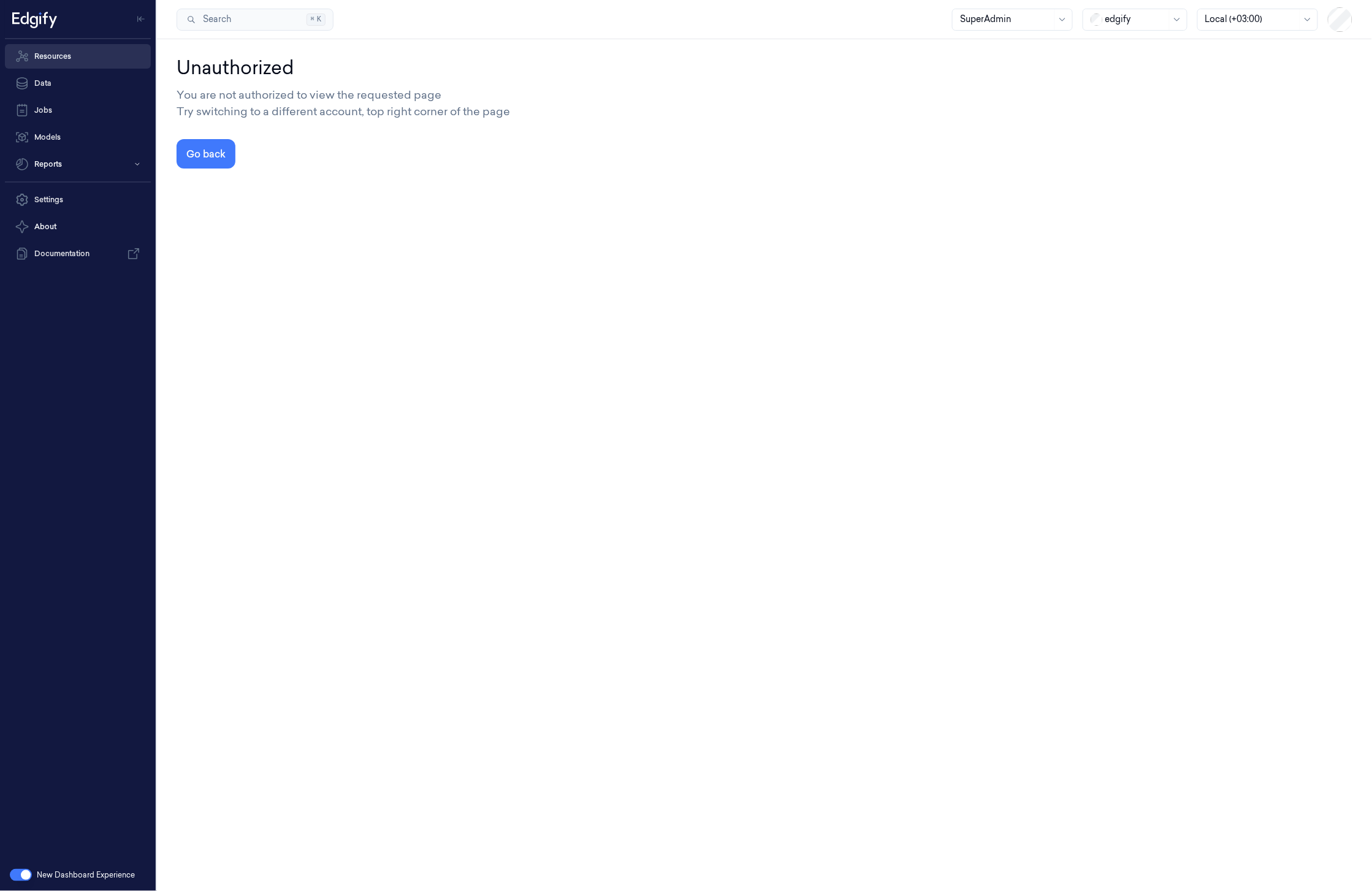
click at [72, 49] on link "Resources" at bounding box center [77, 56] width 146 height 24
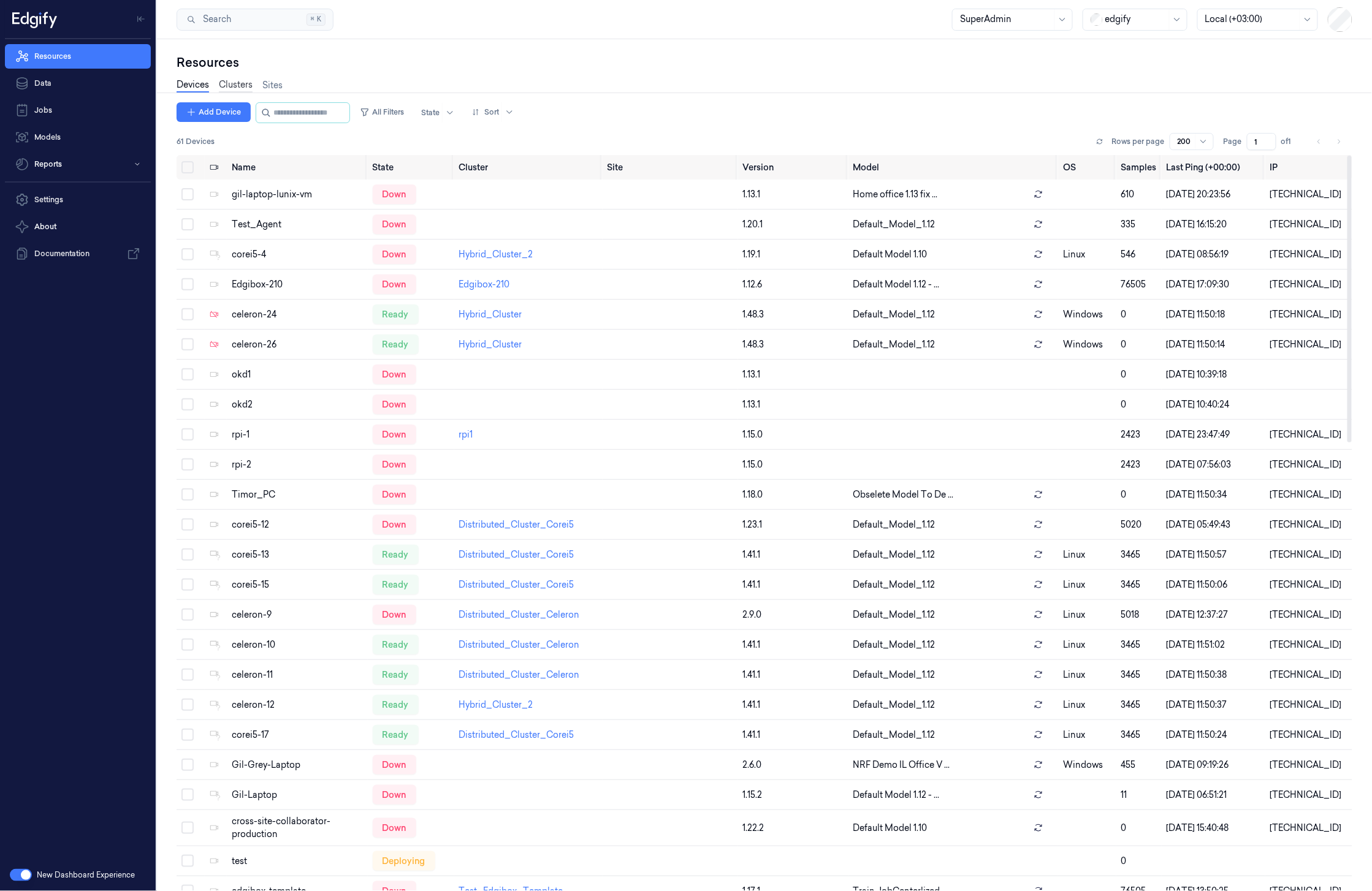
click at [244, 85] on link "Clusters" at bounding box center [236, 85] width 34 height 14
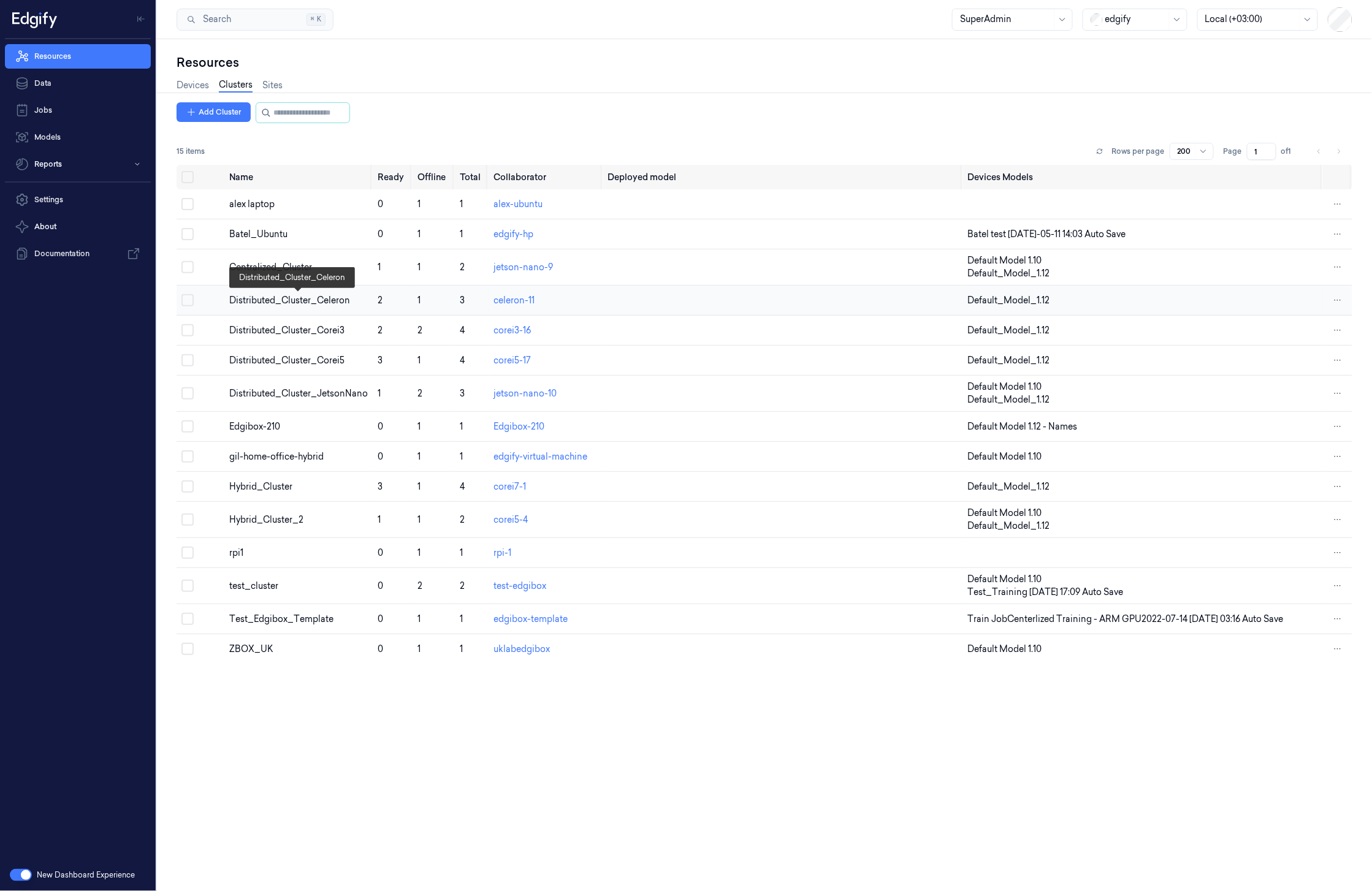
click at [254, 303] on div "Distributed_Cluster_Celeron" at bounding box center [299, 300] width 139 height 13
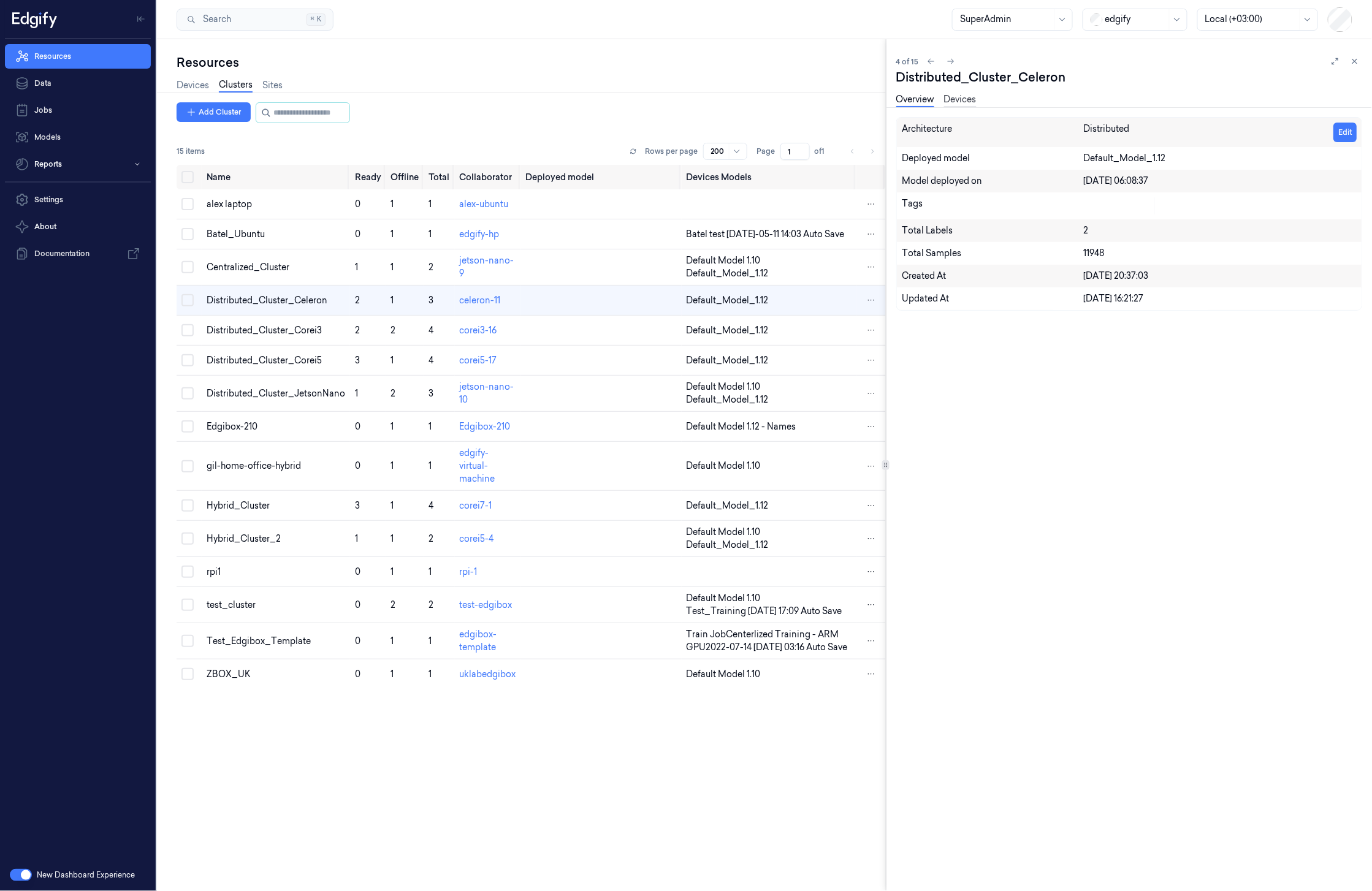
click at [950, 95] on link "Devices" at bounding box center [961, 100] width 33 height 14
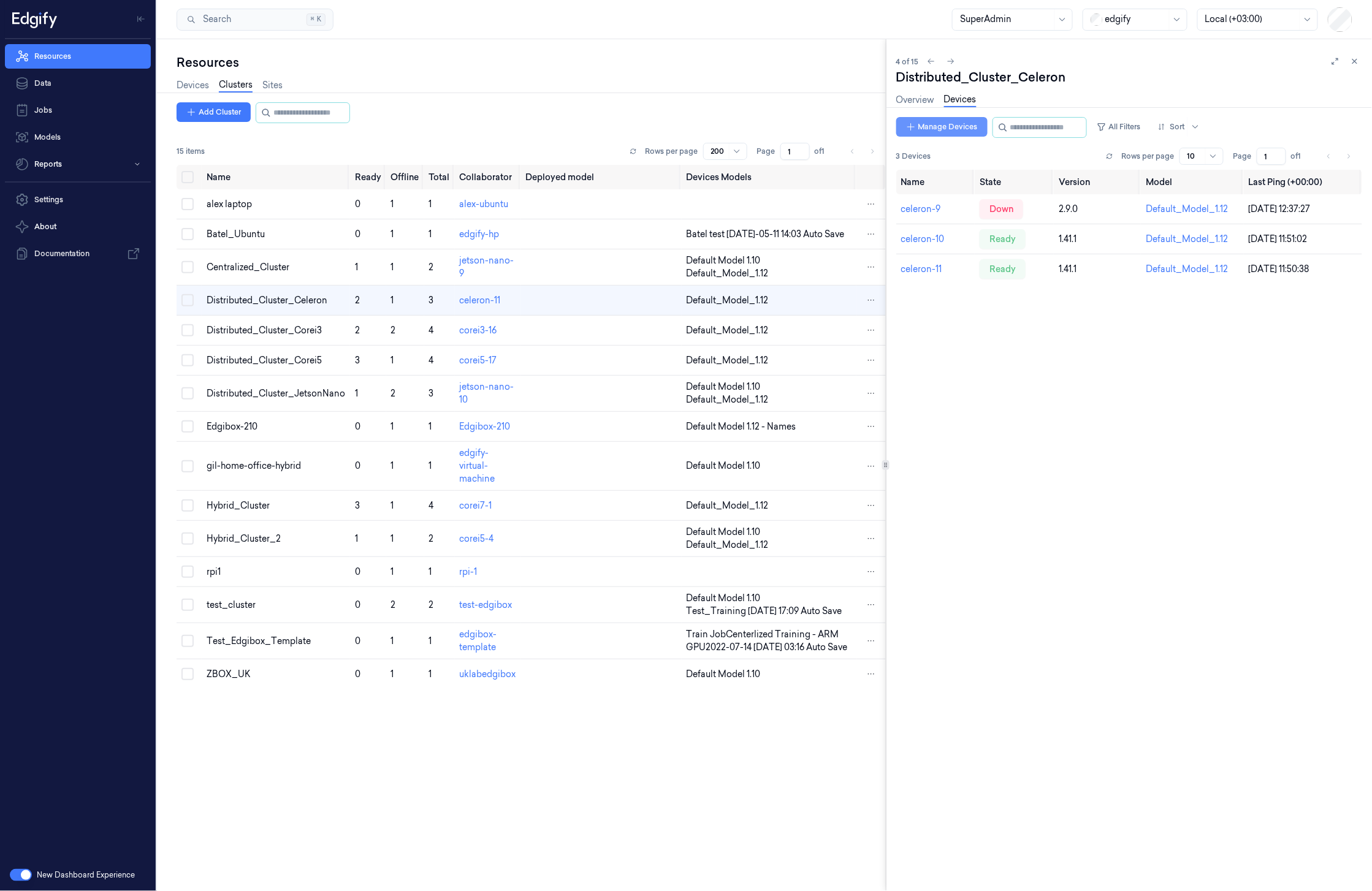
click at [943, 129] on button "Manage Devices" at bounding box center [941, 126] width 92 height 19
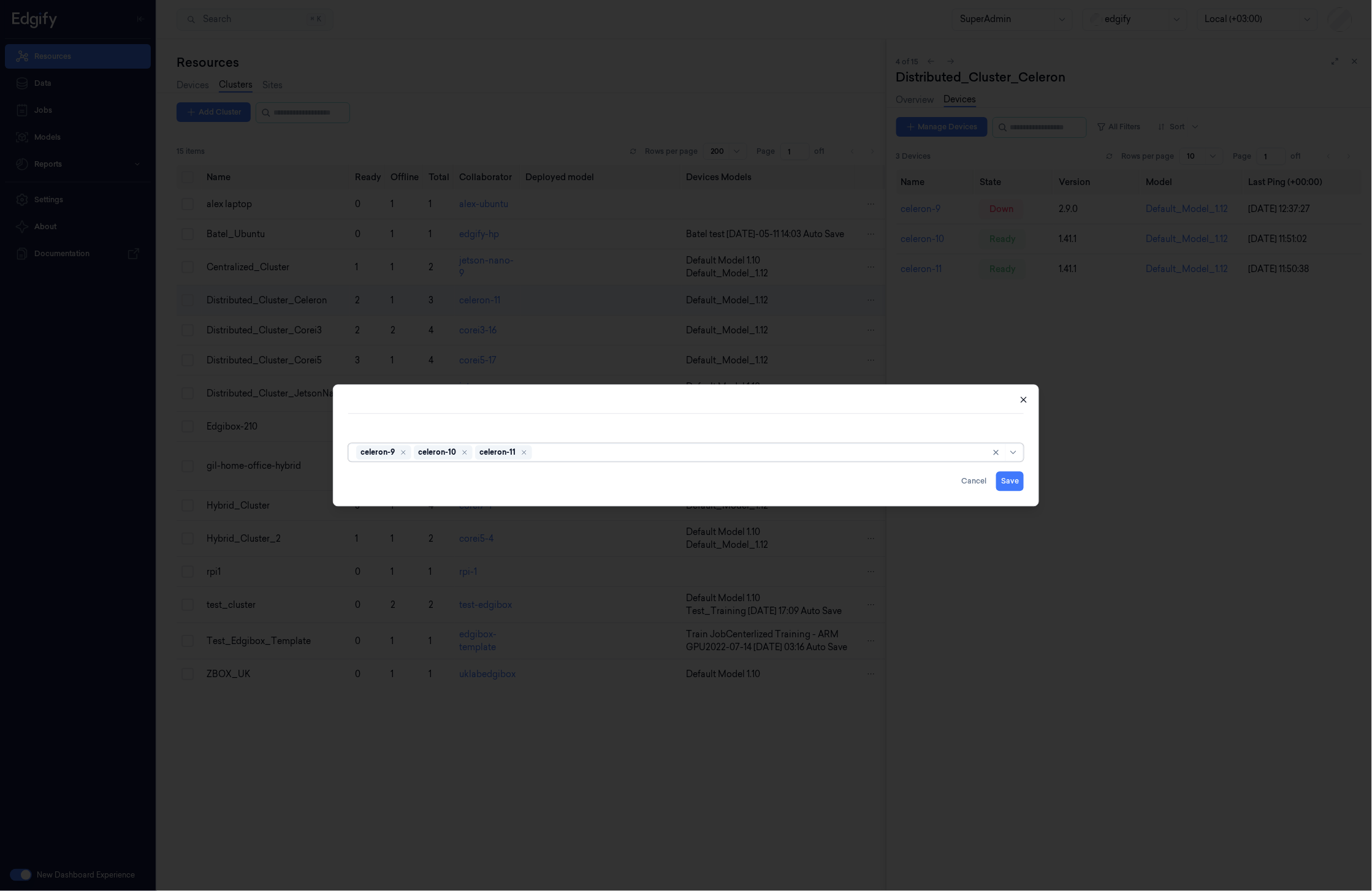
click at [1026, 403] on icon "button" at bounding box center [1023, 401] width 10 height 10
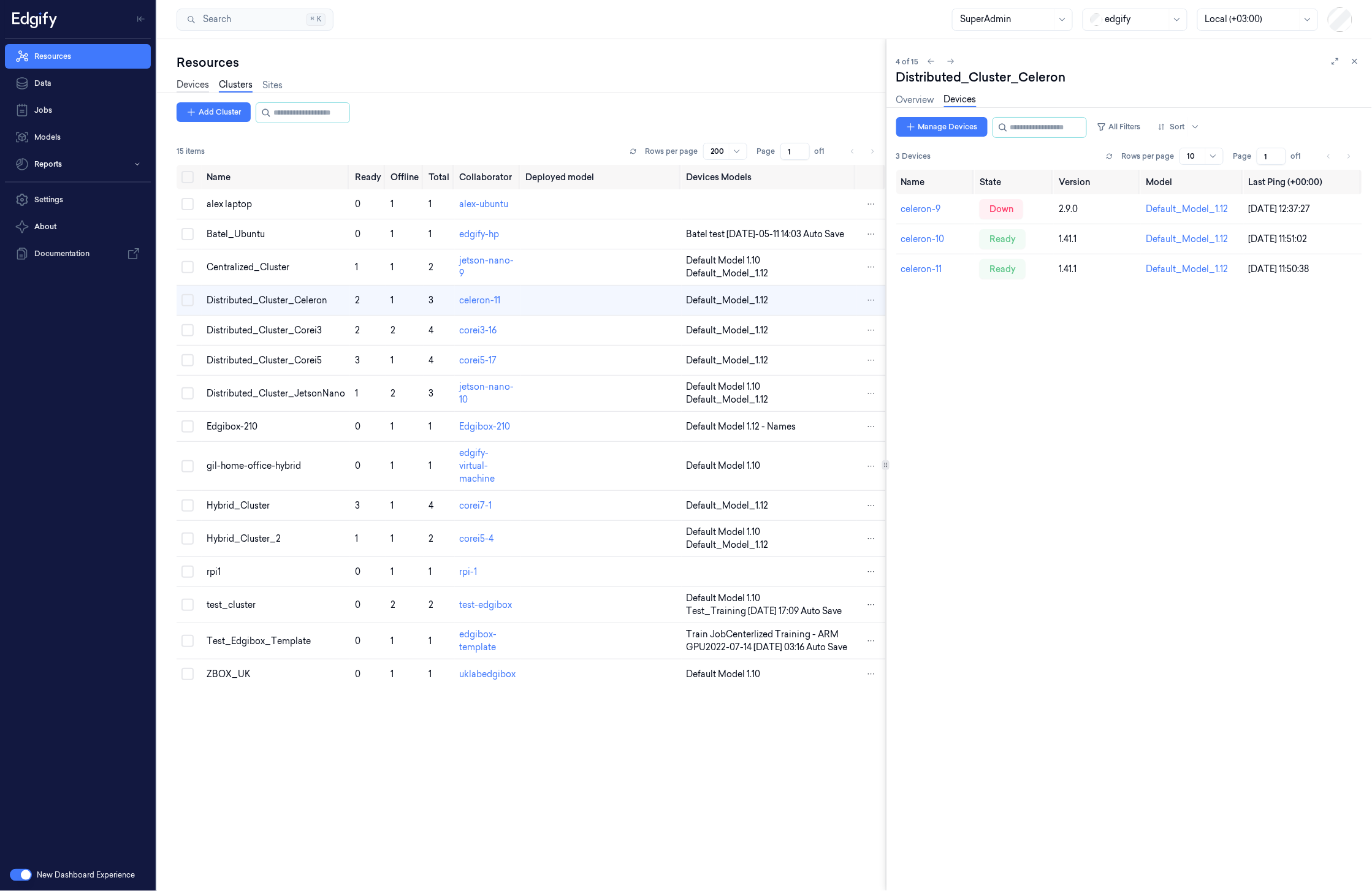
click at [194, 89] on link "Devices" at bounding box center [193, 85] width 33 height 14
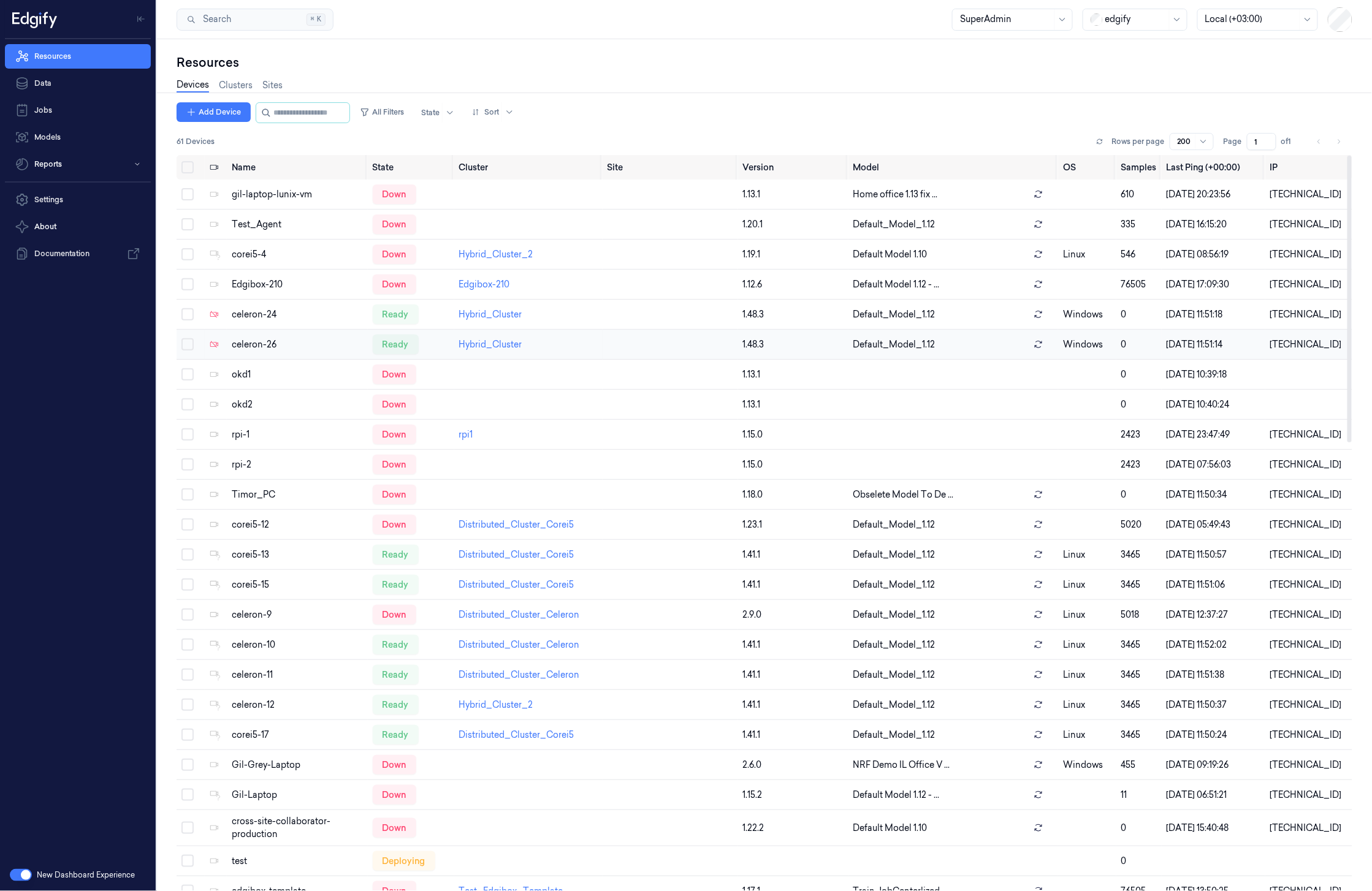
click at [190, 346] on button "Select row" at bounding box center [187, 345] width 13 height 13
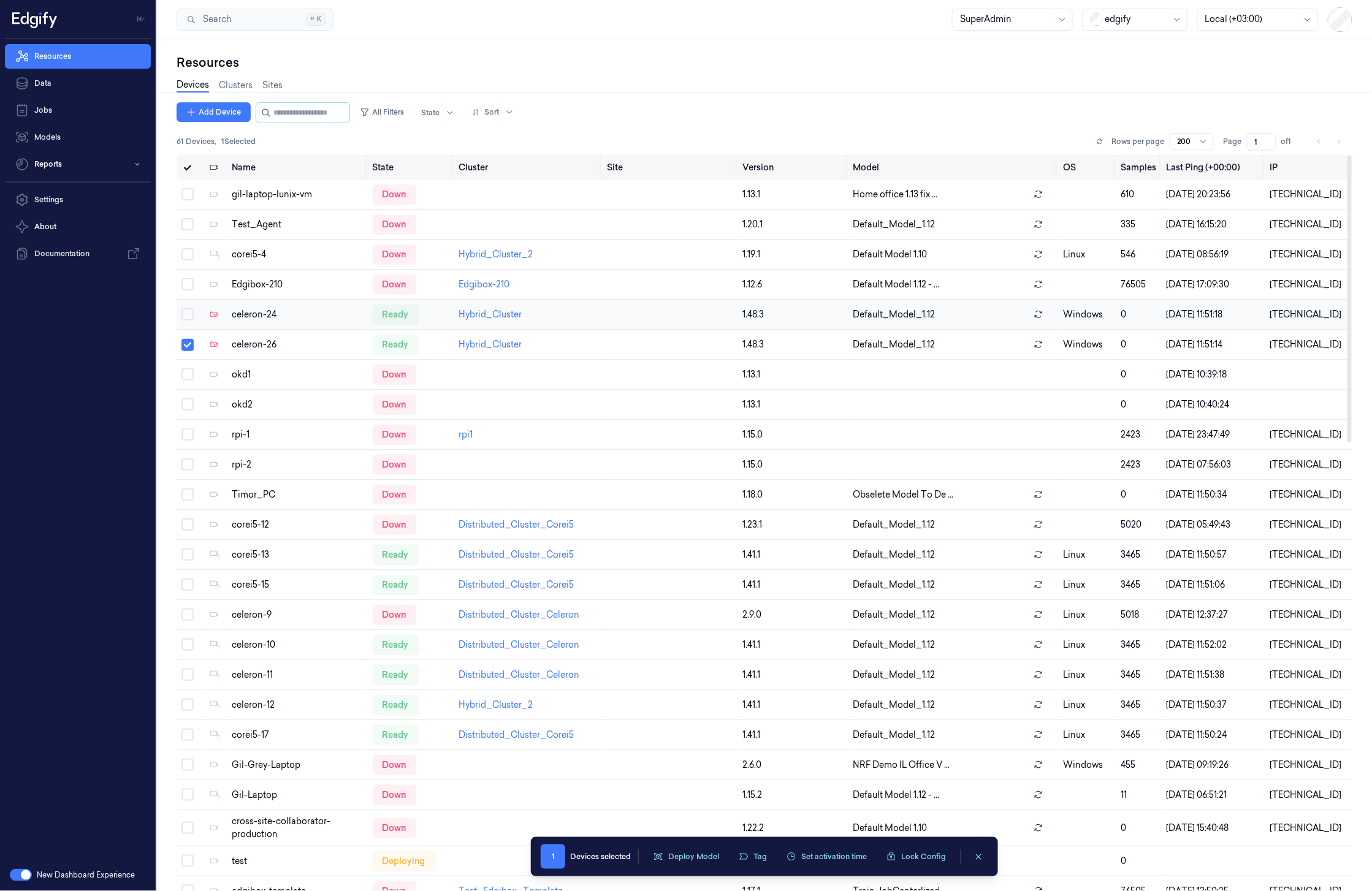
click at [189, 312] on button "Select row" at bounding box center [187, 314] width 13 height 13
click at [702, 857] on button "Deploy Model" at bounding box center [686, 856] width 80 height 18
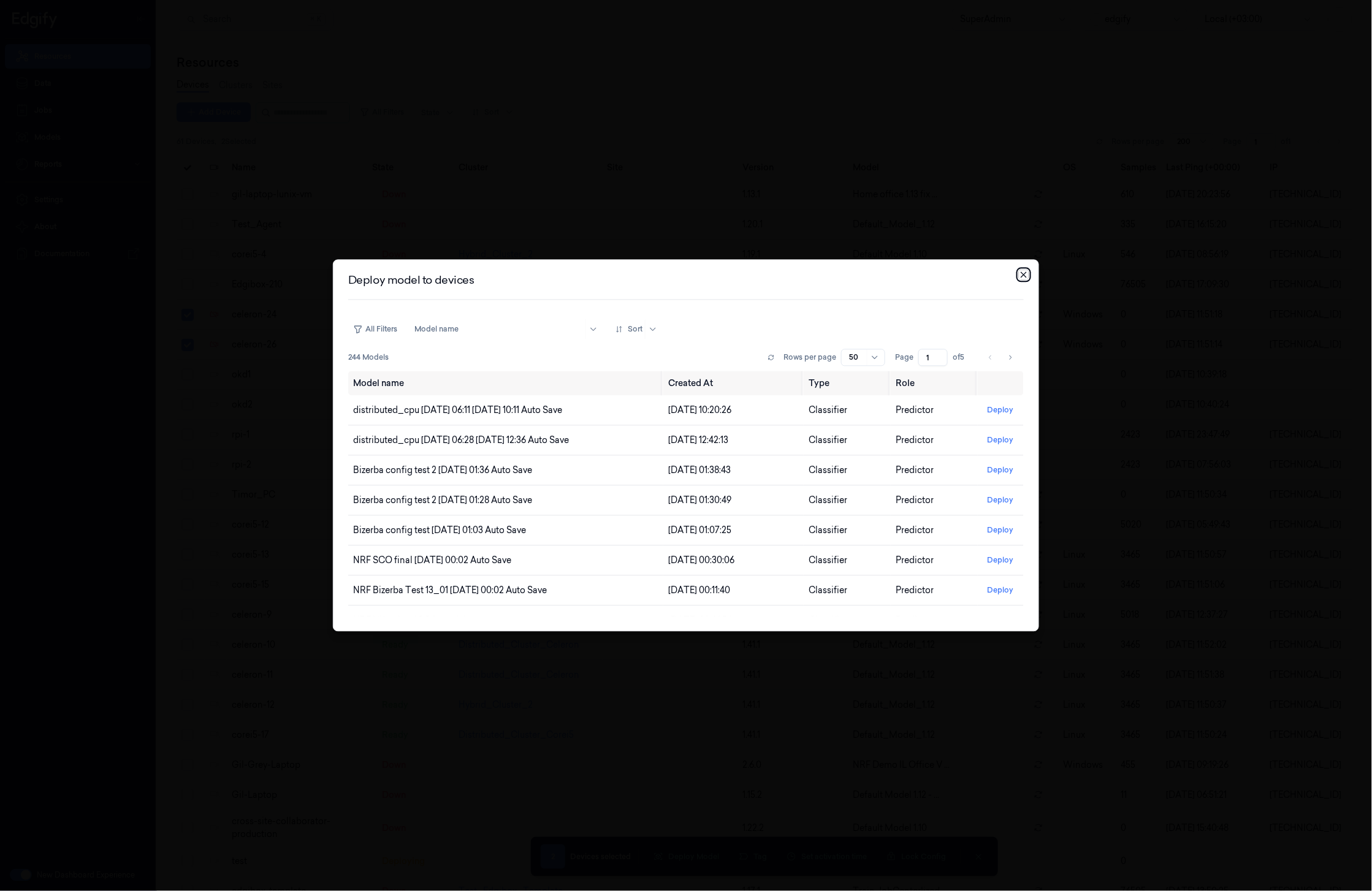
click at [1026, 273] on icon "button" at bounding box center [1023, 275] width 10 height 10
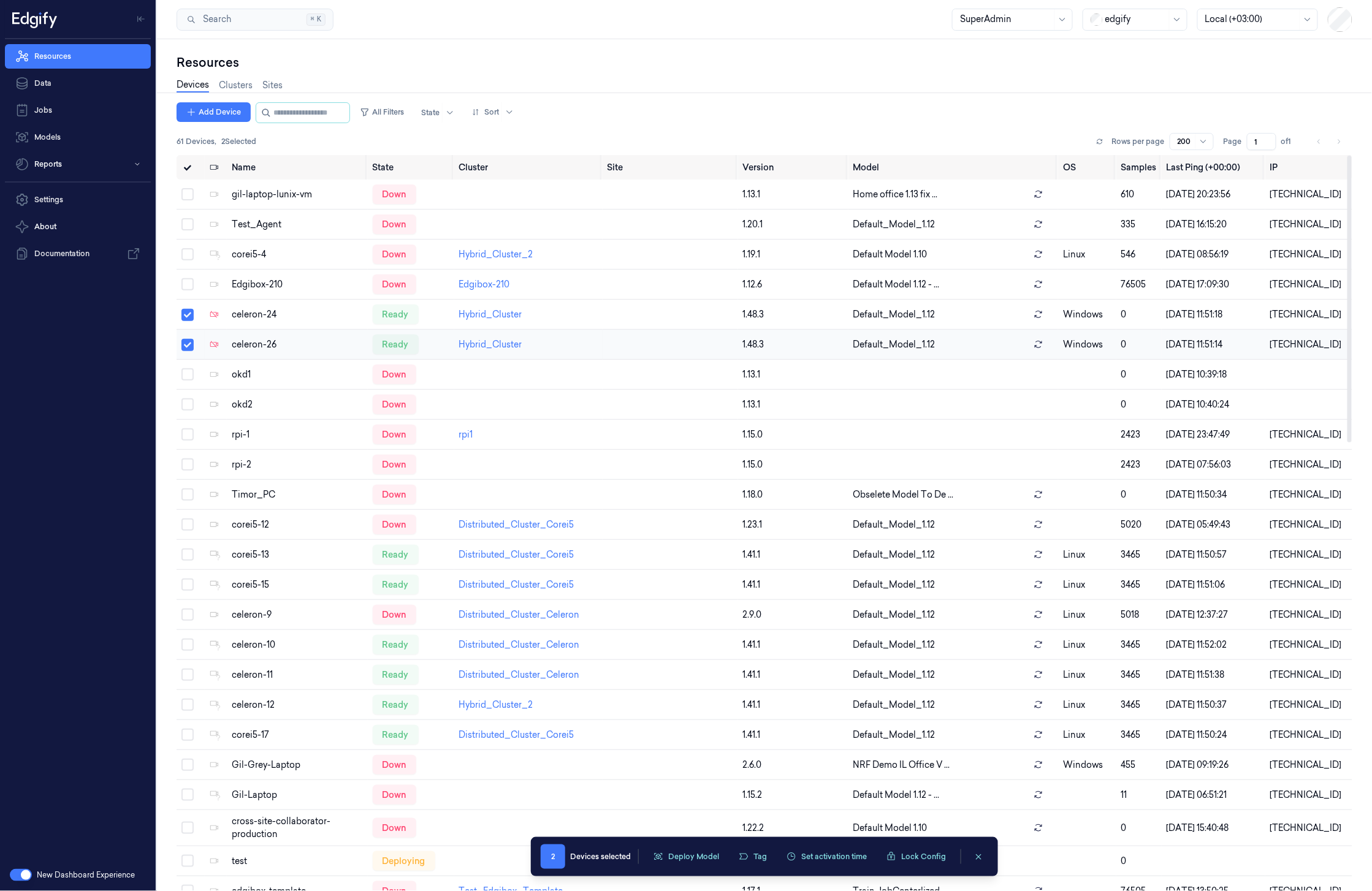
click at [187, 342] on button "Select row" at bounding box center [187, 345] width 13 height 13
click at [190, 309] on button "Select row" at bounding box center [187, 315] width 13 height 13
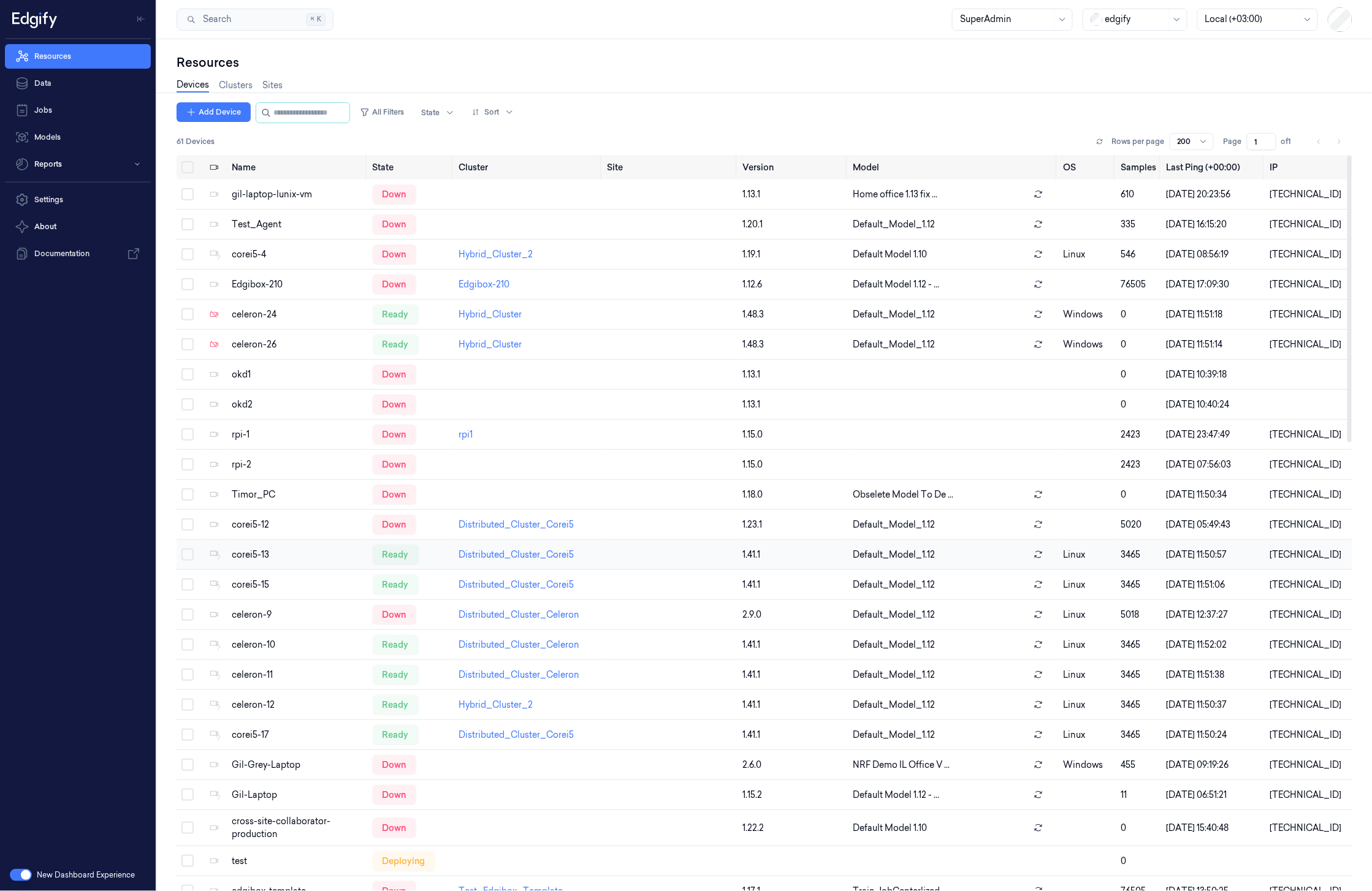
click at [188, 559] on button "Select row" at bounding box center [187, 554] width 13 height 13
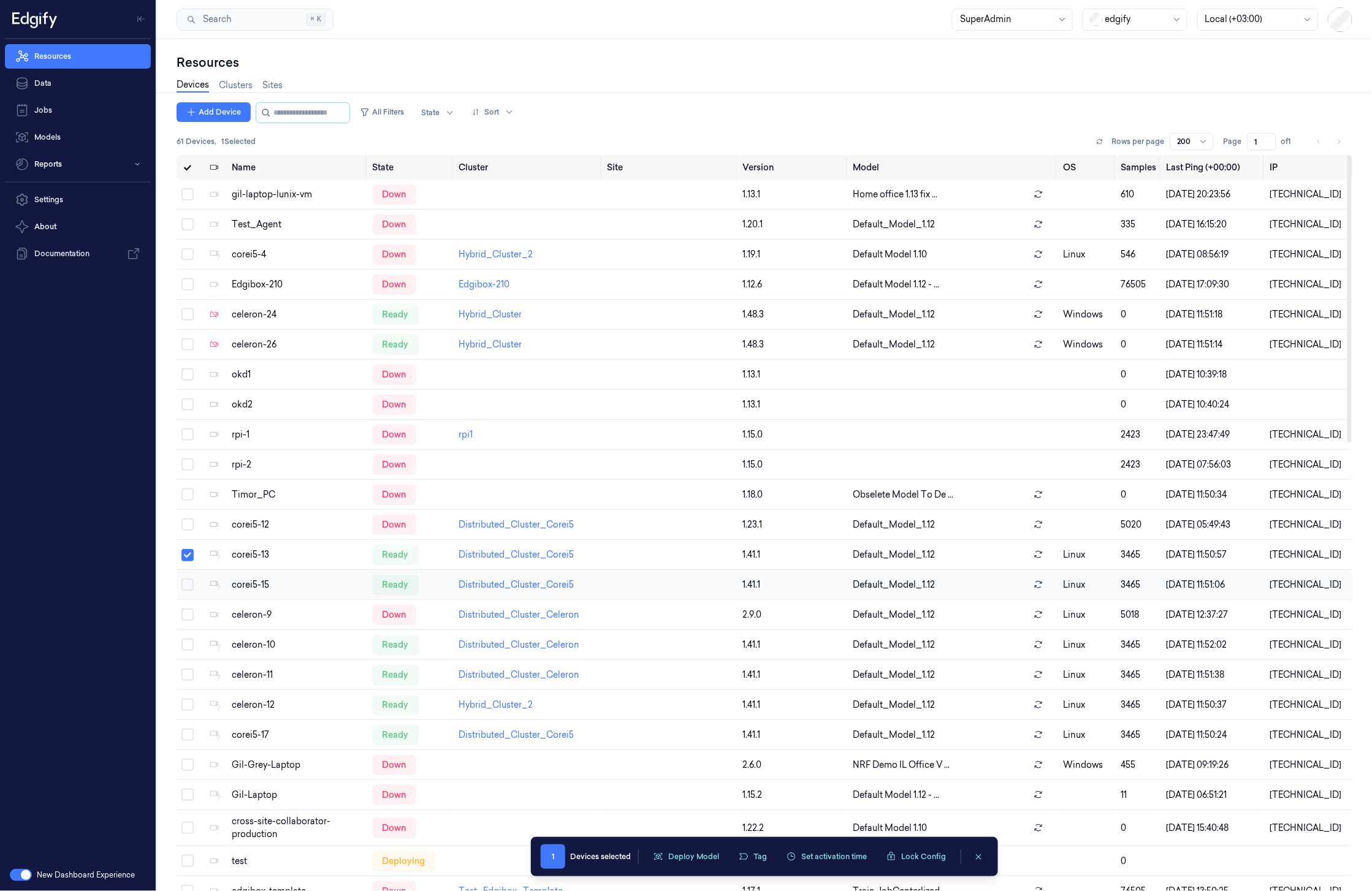
click at [187, 587] on button "Select row" at bounding box center [187, 584] width 13 height 13
click at [189, 645] on button "Select row" at bounding box center [187, 645] width 13 height 13
click at [187, 684] on td at bounding box center [190, 675] width 28 height 30
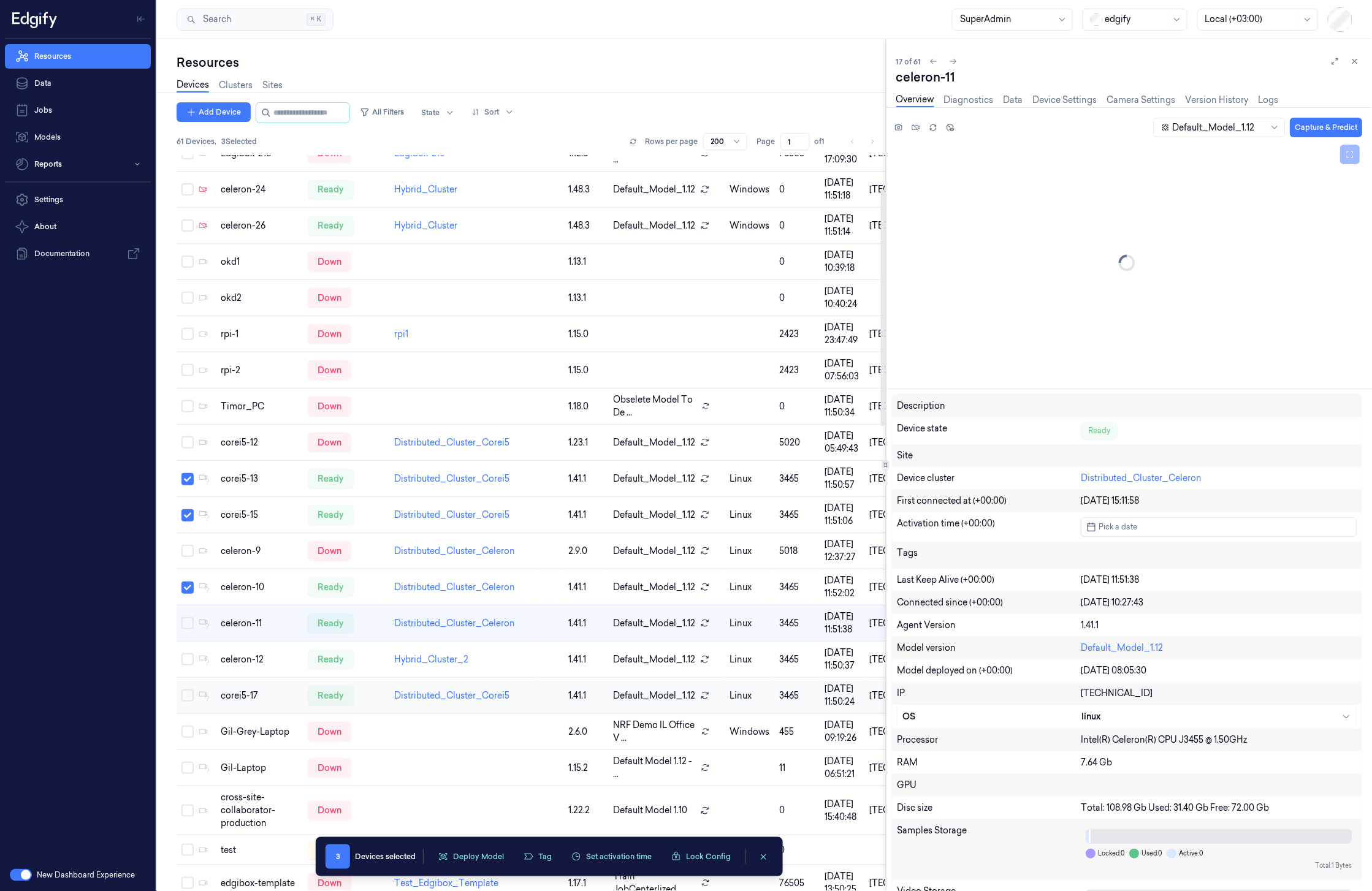
scroll to position [258, 0]
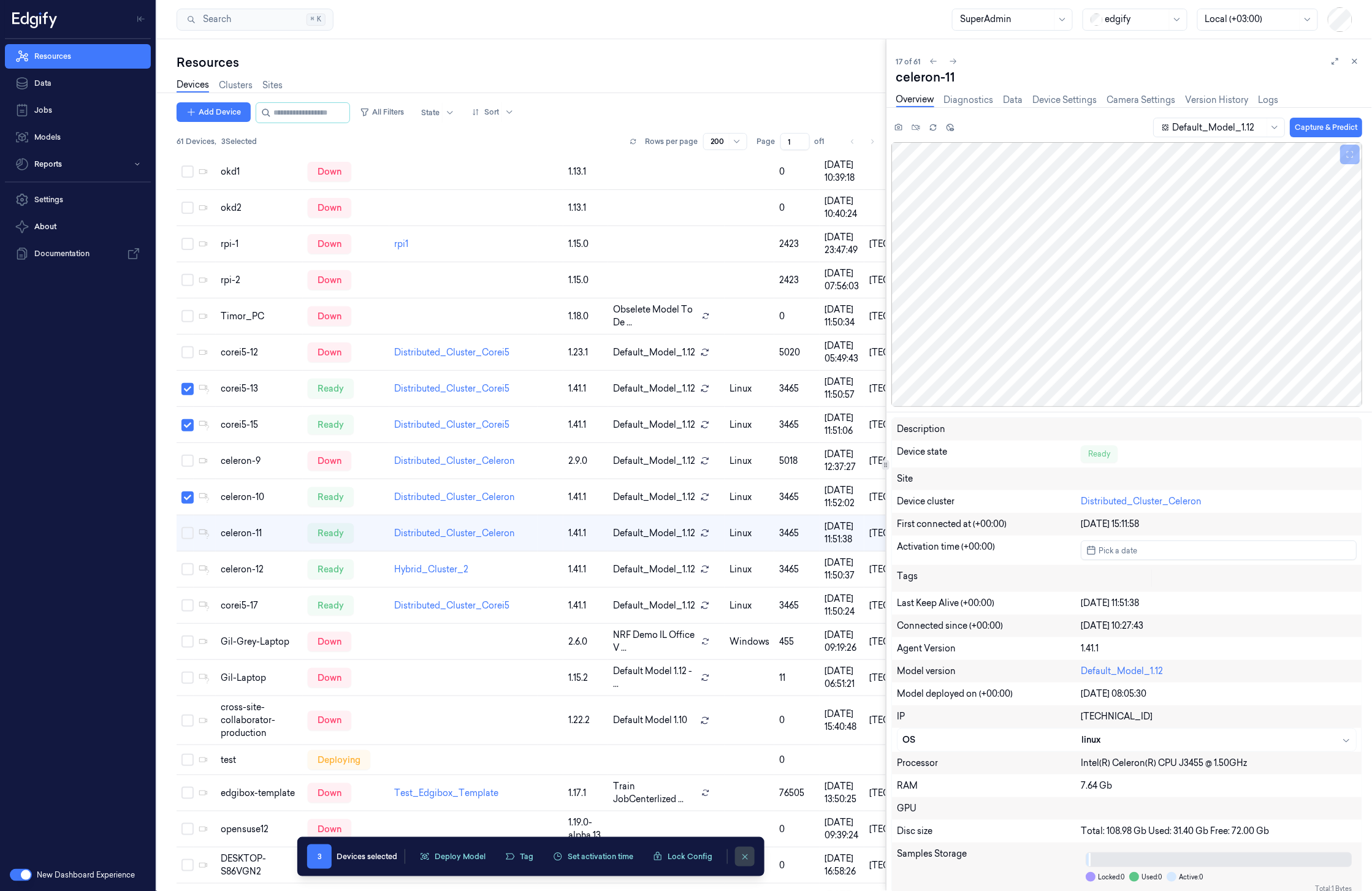
click at [749, 862] on button "clearSelection" at bounding box center [744, 857] width 19 height 19
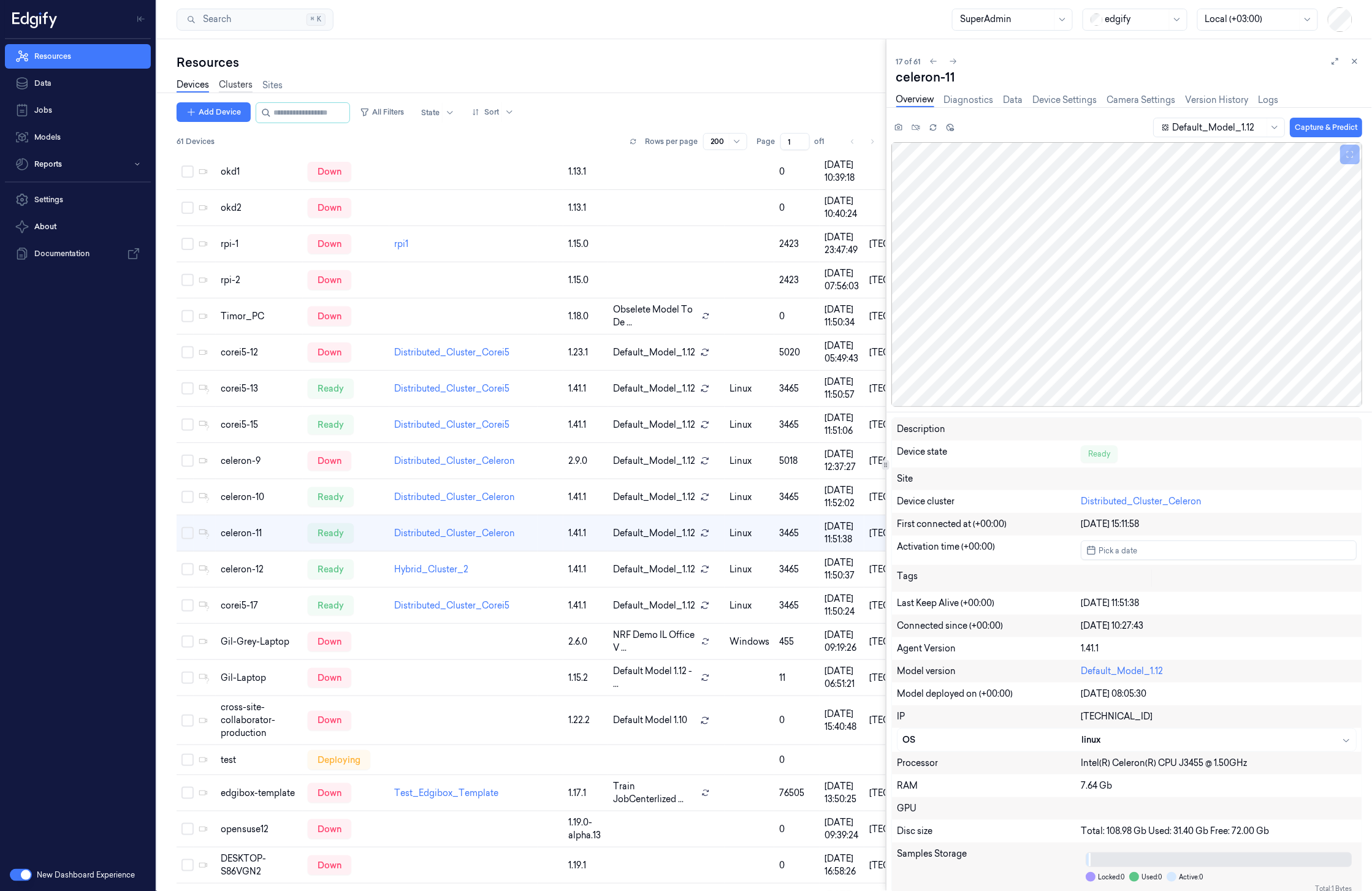
click at [231, 85] on link "Clusters" at bounding box center [236, 85] width 34 height 14
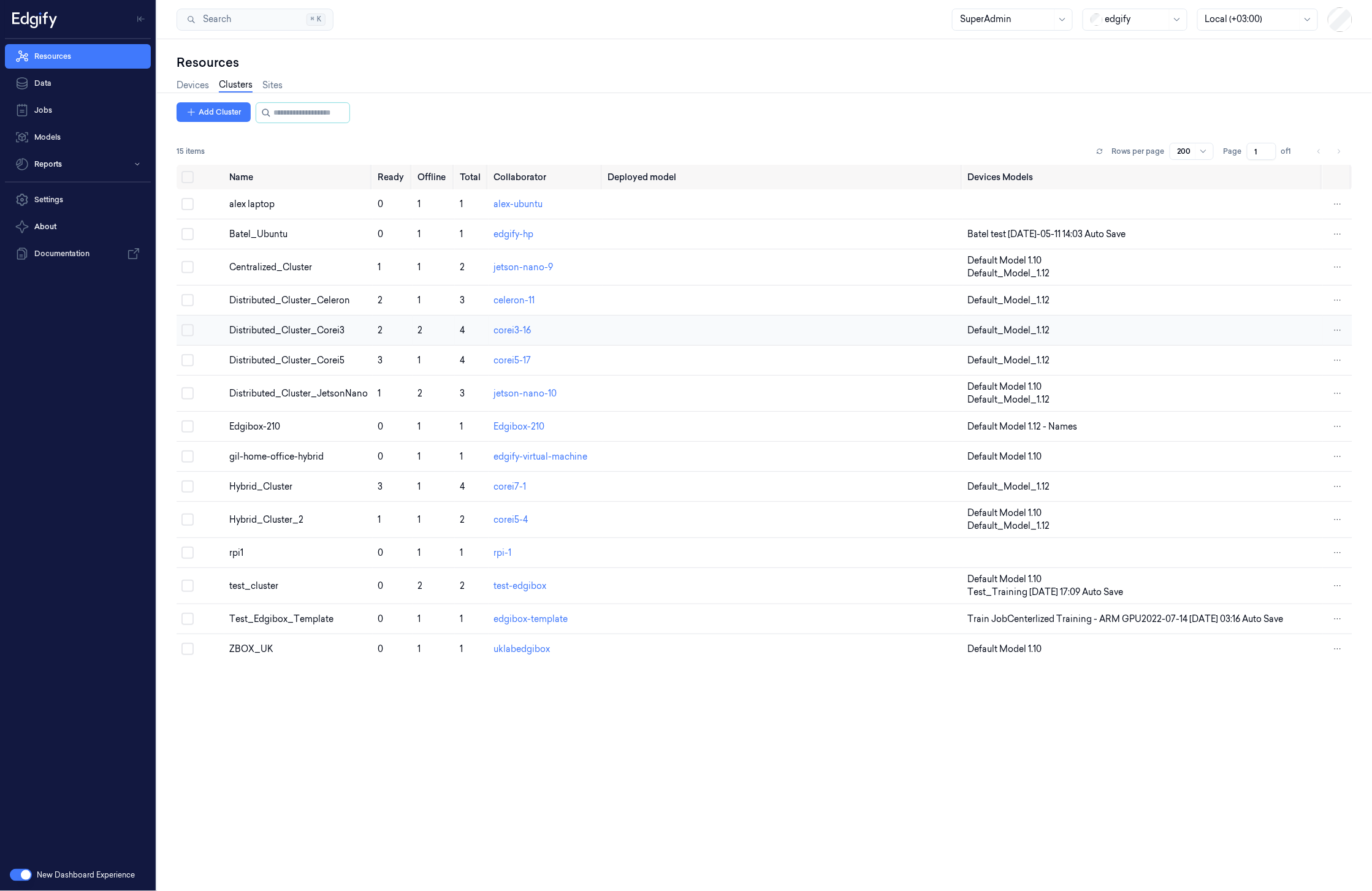
click at [212, 333] on td at bounding box center [201, 330] width 48 height 30
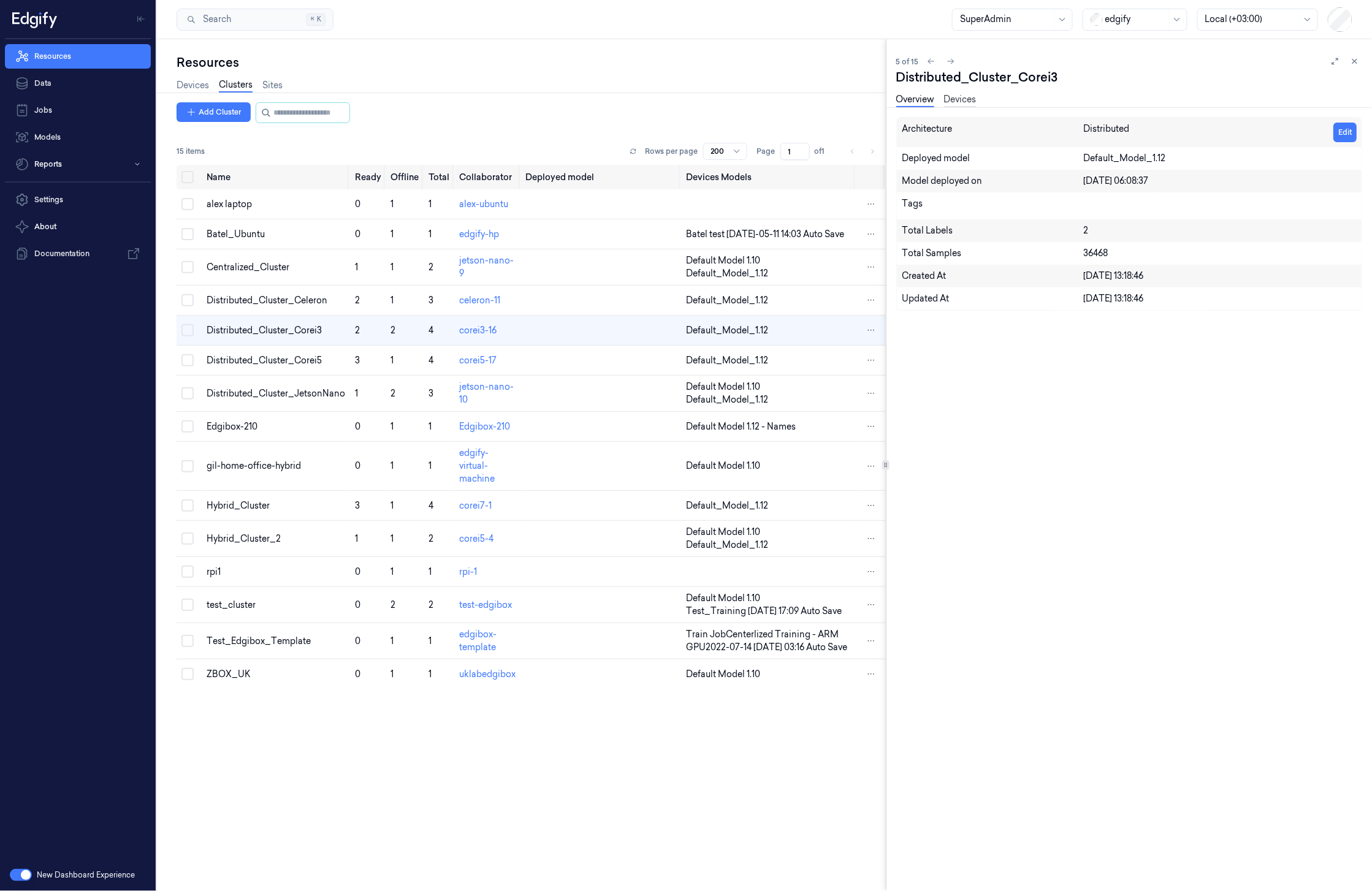
click at [968, 97] on link "Devices" at bounding box center [961, 100] width 33 height 14
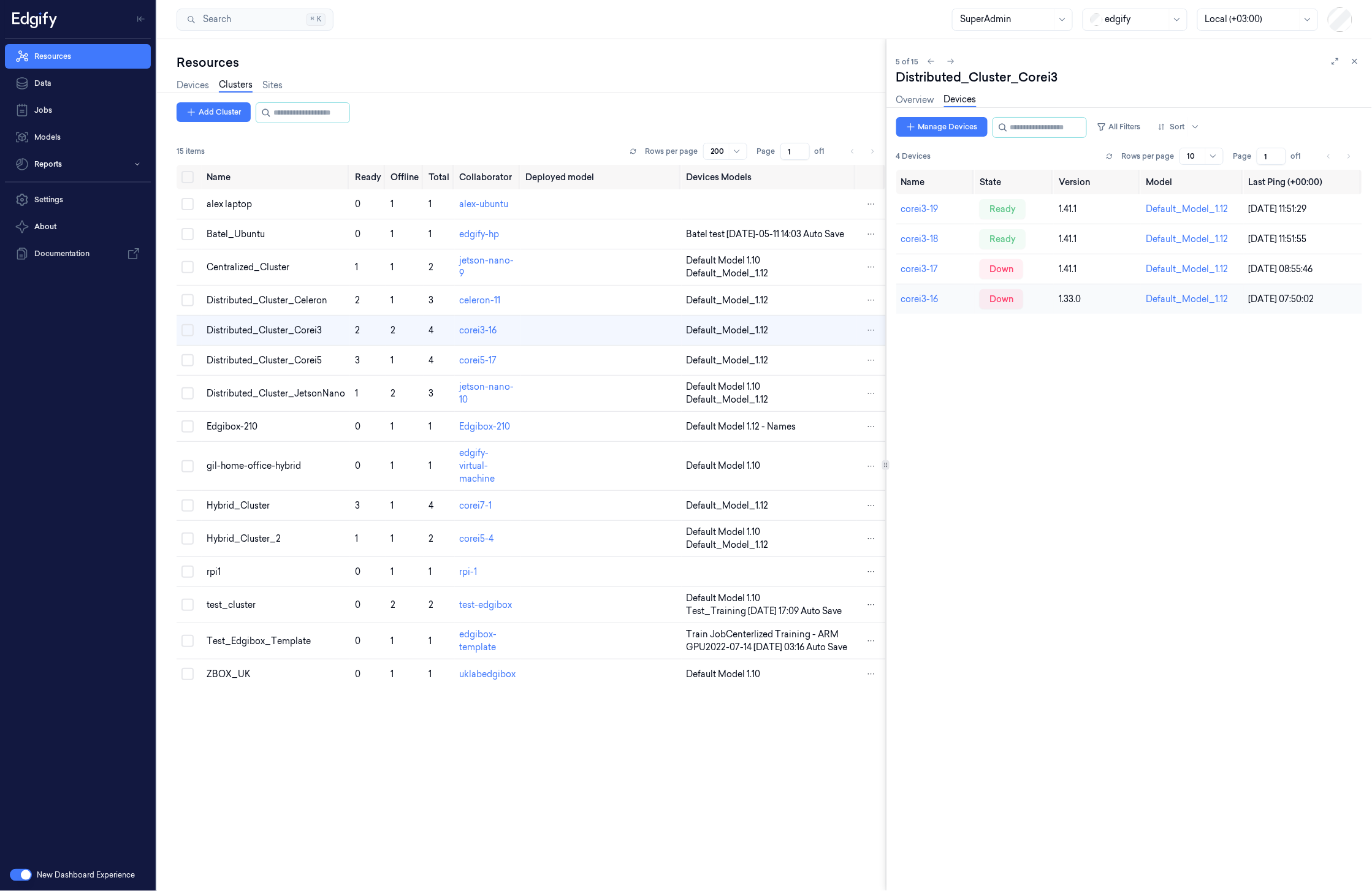
click at [957, 300] on td "corei3-16" at bounding box center [936, 299] width 79 height 30
click at [954, 273] on td "corei3-17" at bounding box center [936, 269] width 79 height 30
click at [964, 206] on td "corei3-19" at bounding box center [936, 209] width 79 height 30
click at [910, 98] on link "Overview" at bounding box center [914, 100] width 38 height 14
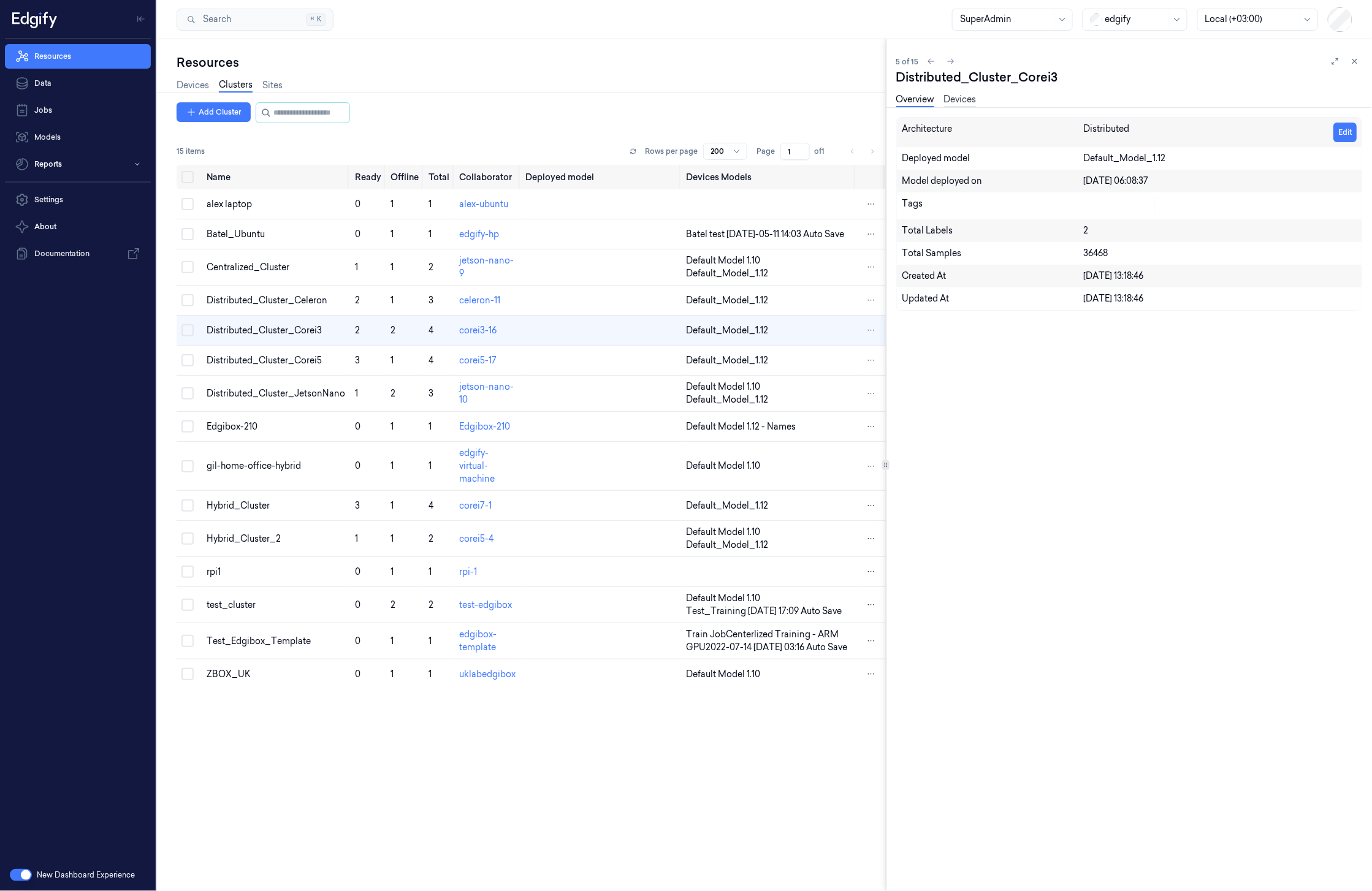
click at [971, 100] on link "Devices" at bounding box center [961, 100] width 33 height 14
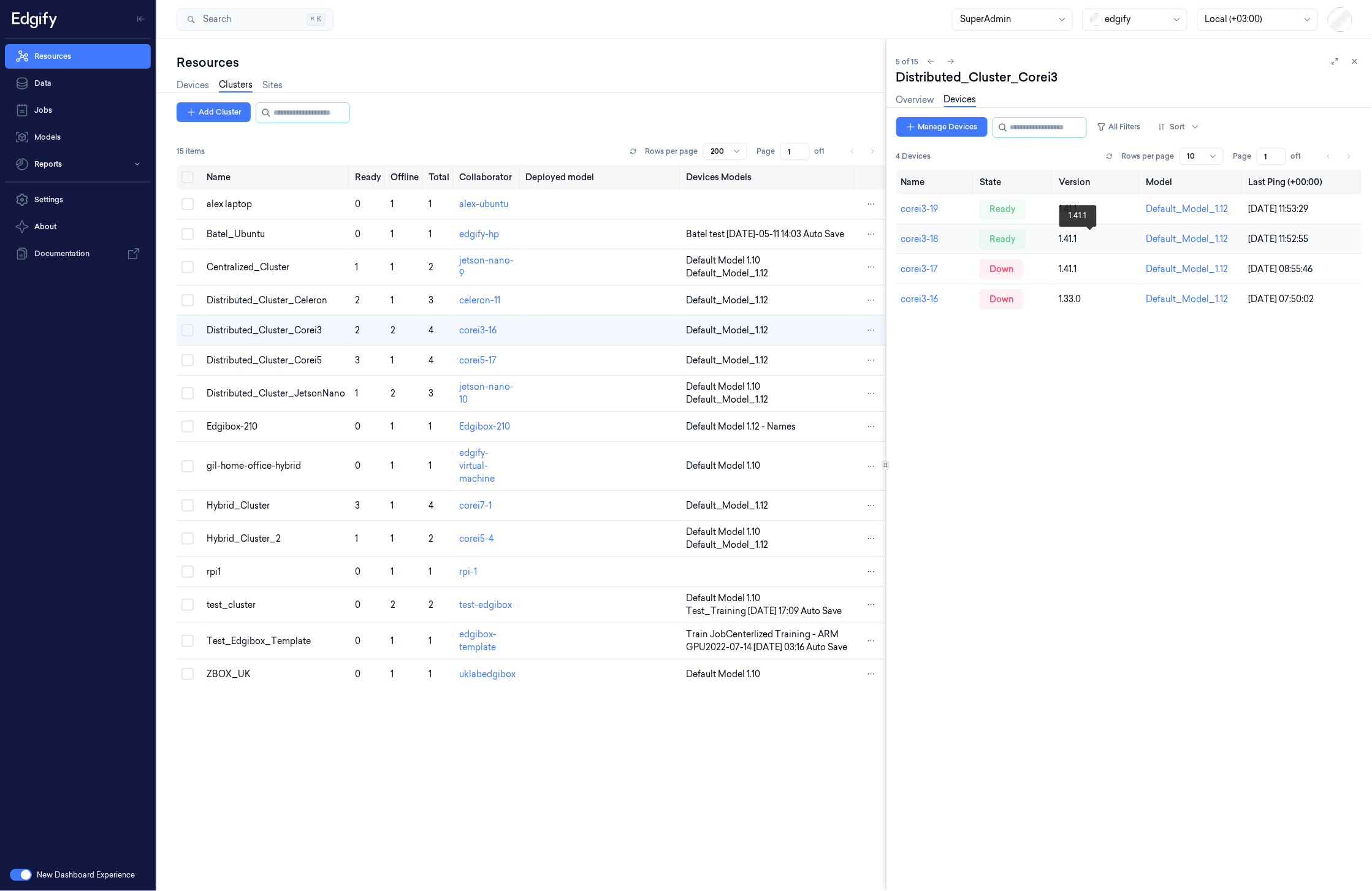
click at [1111, 237] on div "1.41.1" at bounding box center [1098, 238] width 77 height 13
click at [1114, 208] on div "1.41.1" at bounding box center [1098, 209] width 77 height 13
click at [911, 100] on link "Overview" at bounding box center [914, 100] width 38 height 14
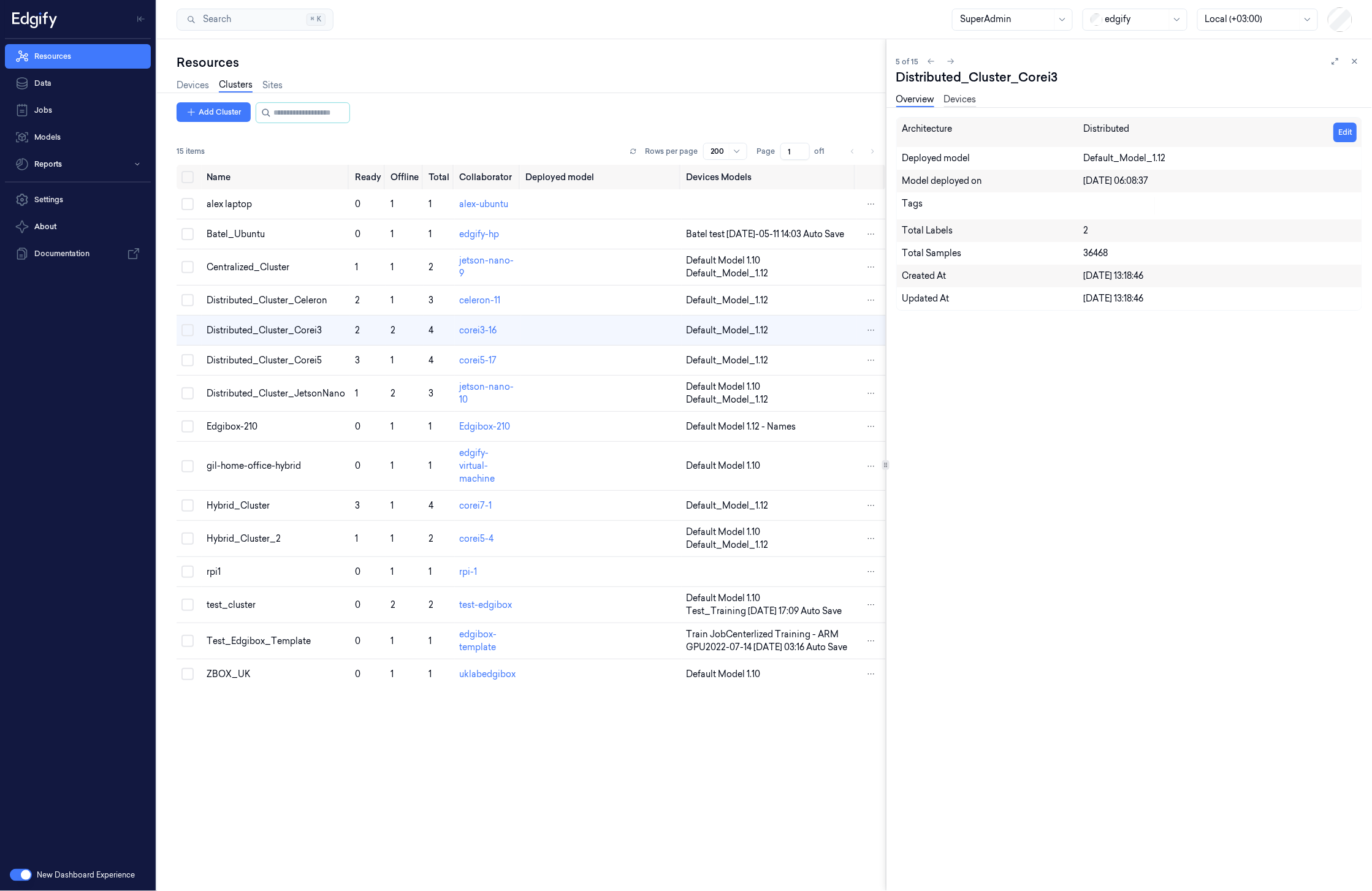
click at [968, 98] on link "Devices" at bounding box center [961, 100] width 33 height 14
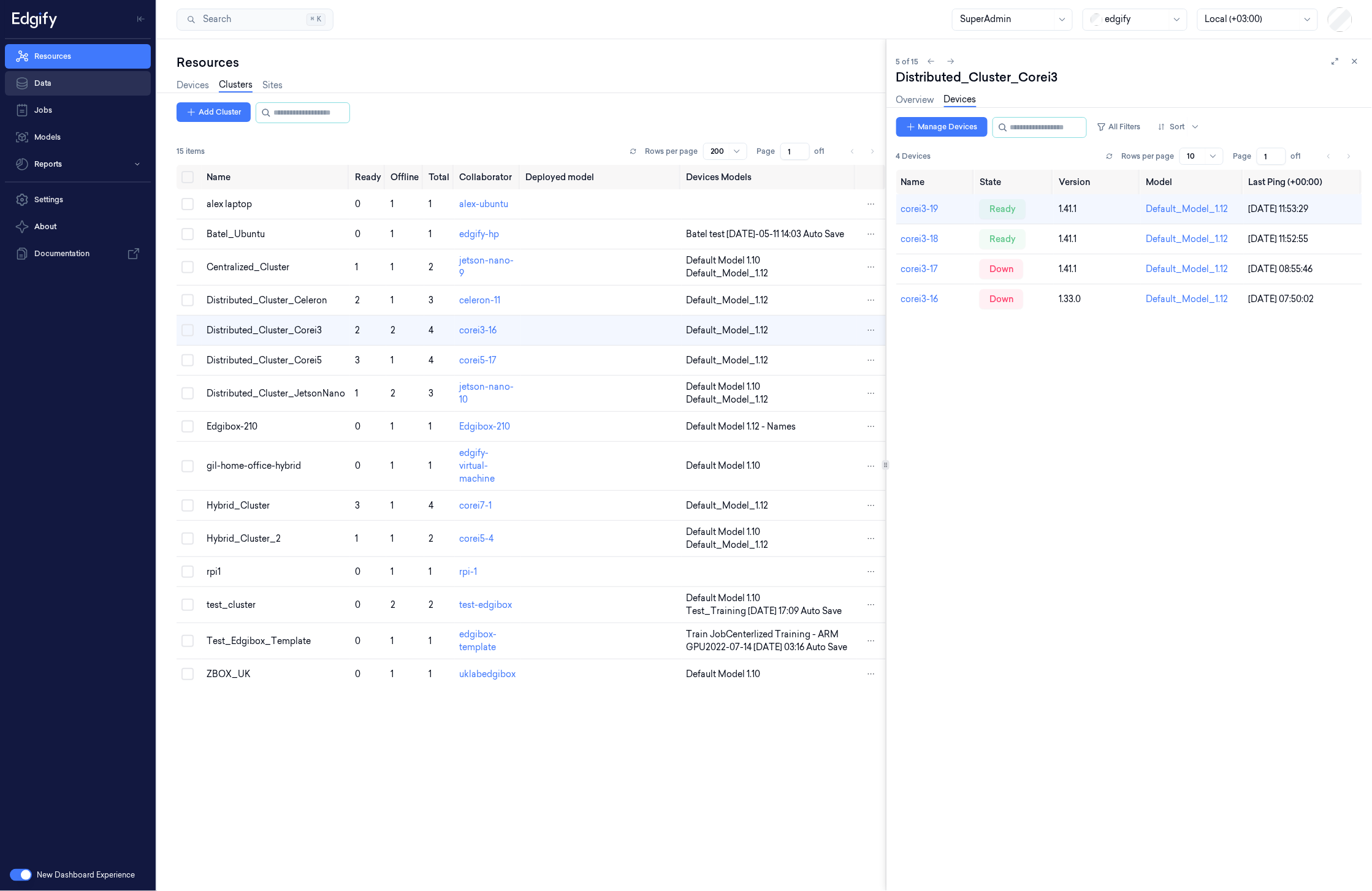
click at [74, 88] on link "Data" at bounding box center [77, 83] width 146 height 24
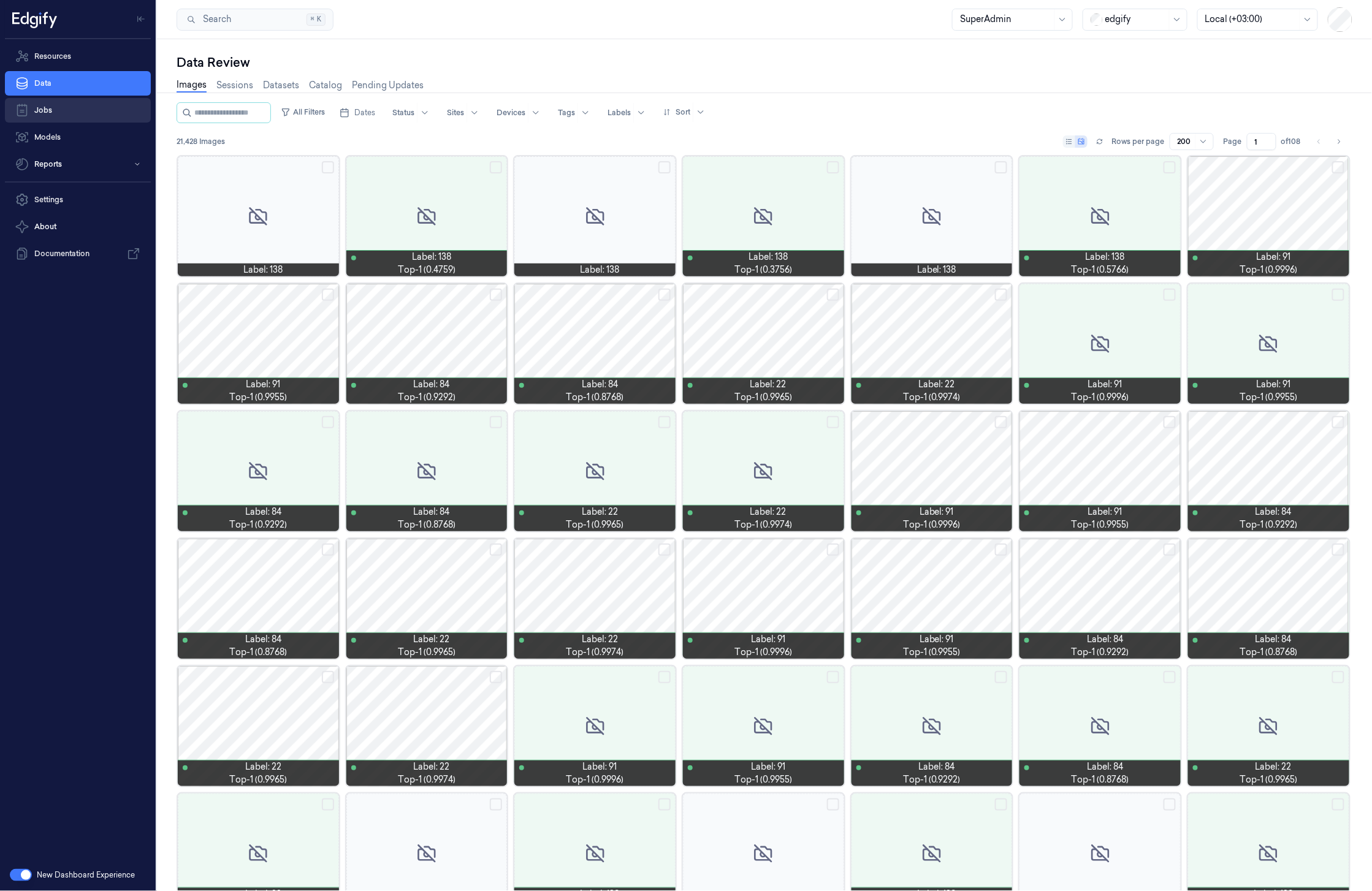
click at [74, 105] on link "Jobs" at bounding box center [77, 110] width 146 height 24
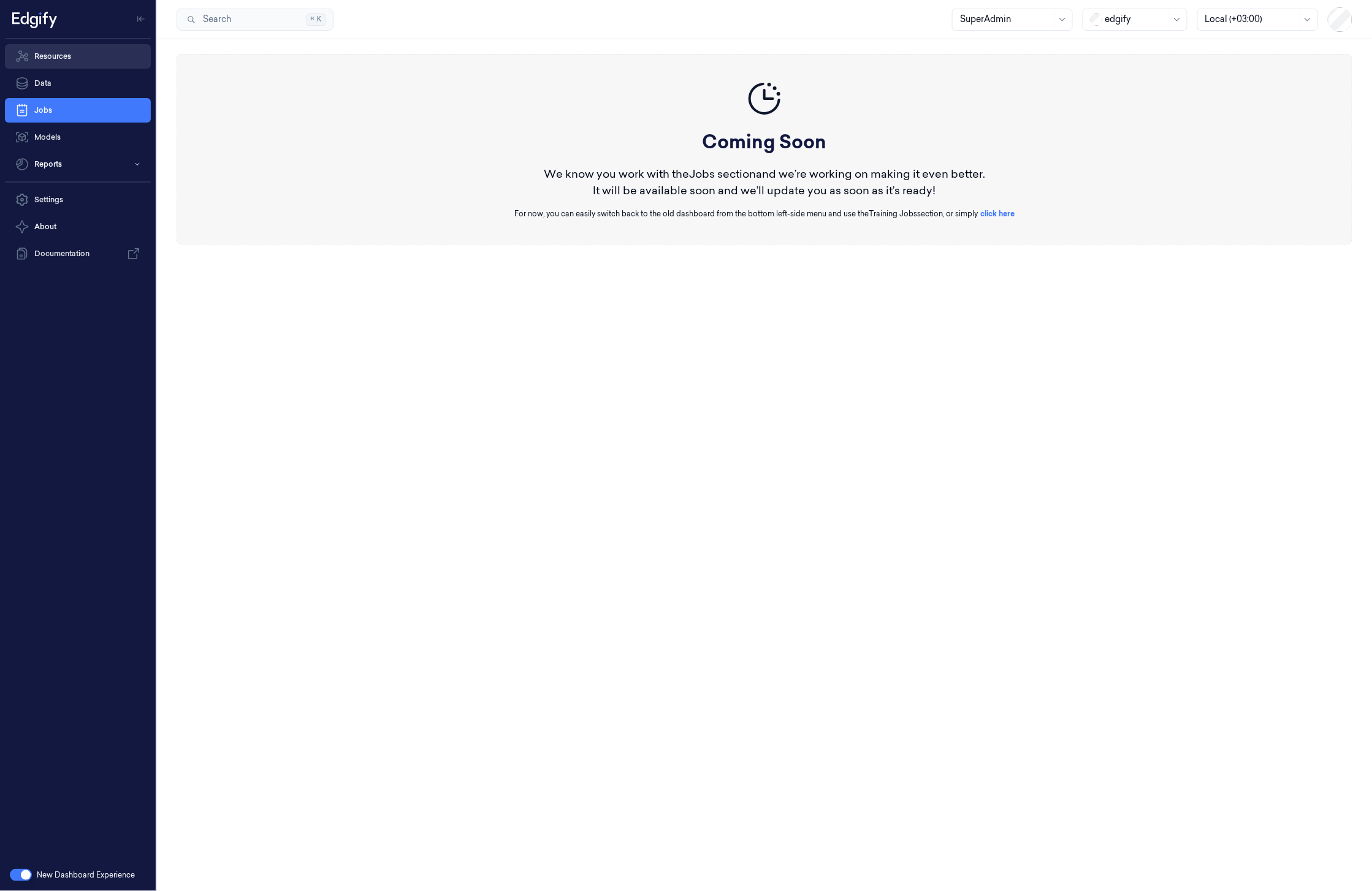
click at [90, 58] on link "Resources" at bounding box center [77, 56] width 146 height 24
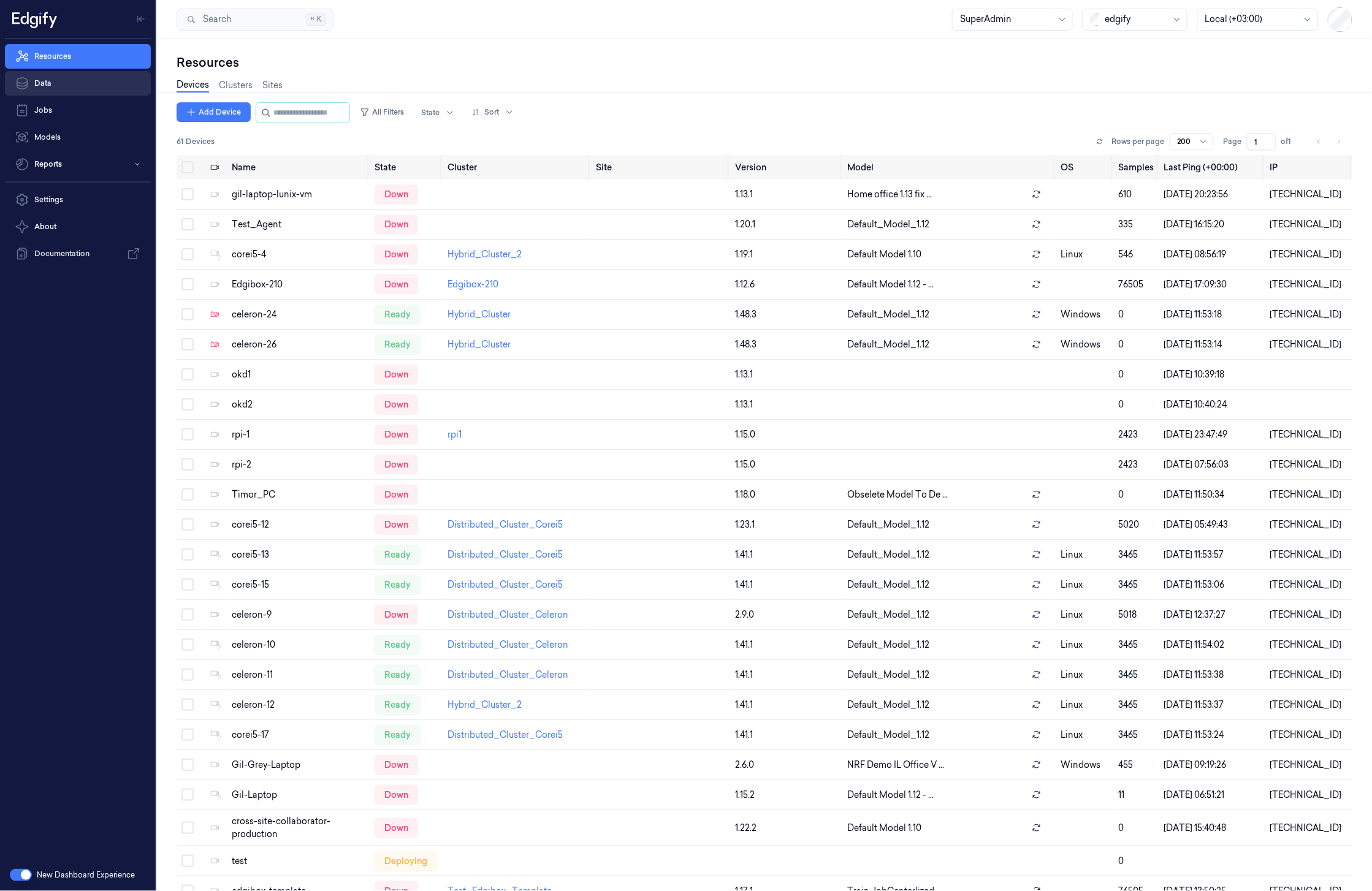
click at [75, 85] on link "Data" at bounding box center [77, 83] width 146 height 24
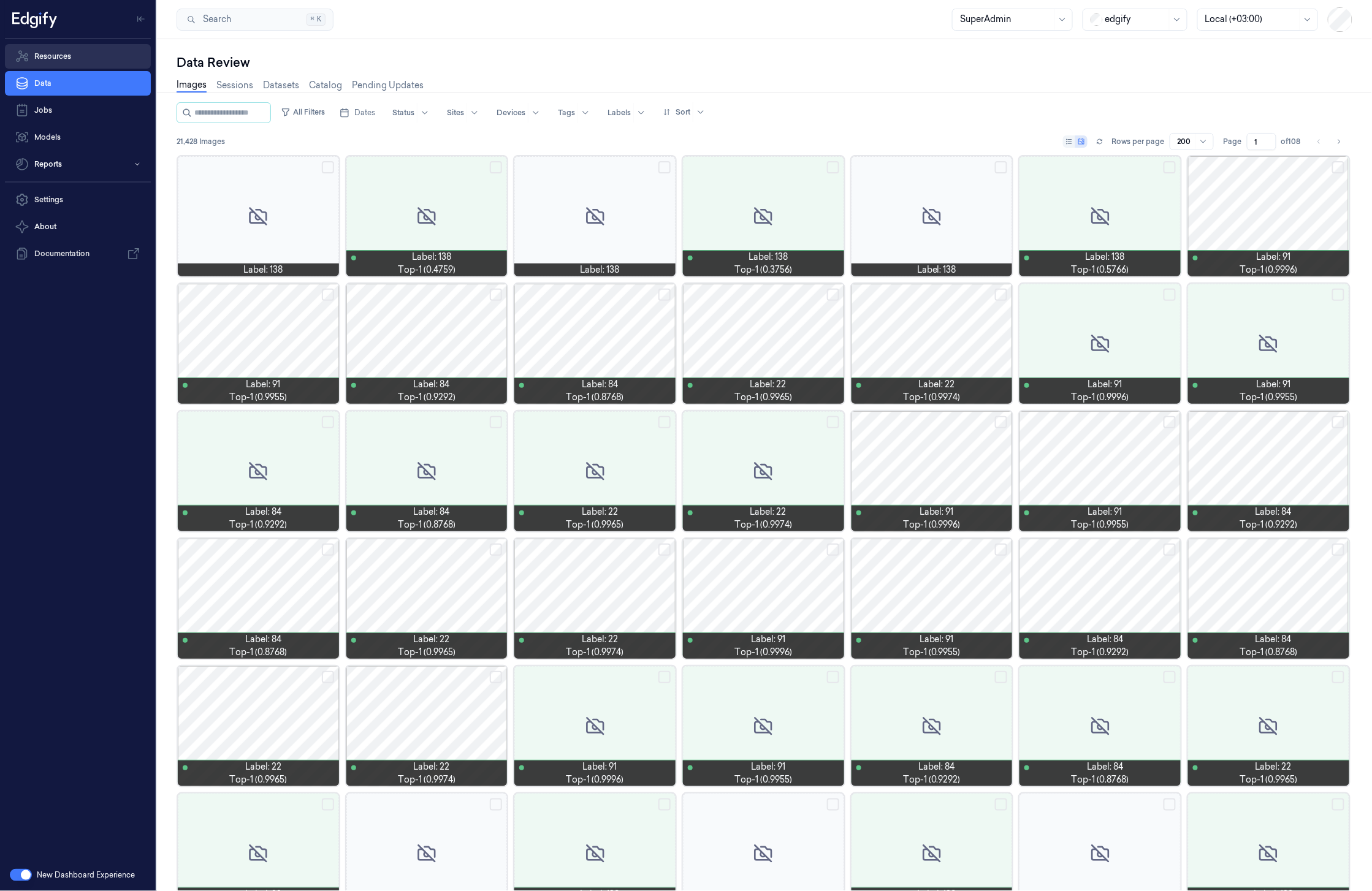
click at [90, 46] on link "Resources" at bounding box center [77, 56] width 146 height 24
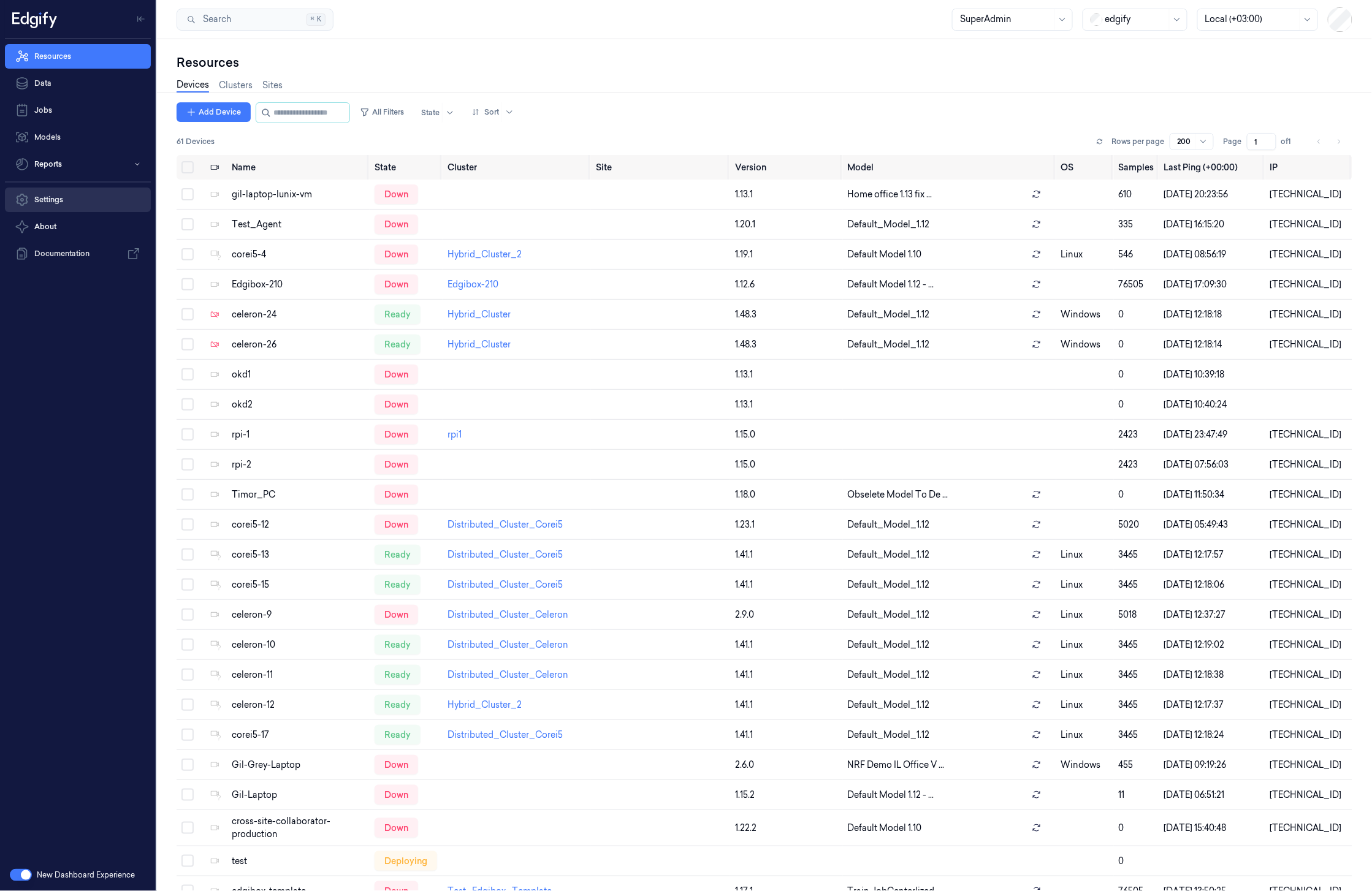
click at [53, 207] on link "Settings" at bounding box center [77, 199] width 146 height 24
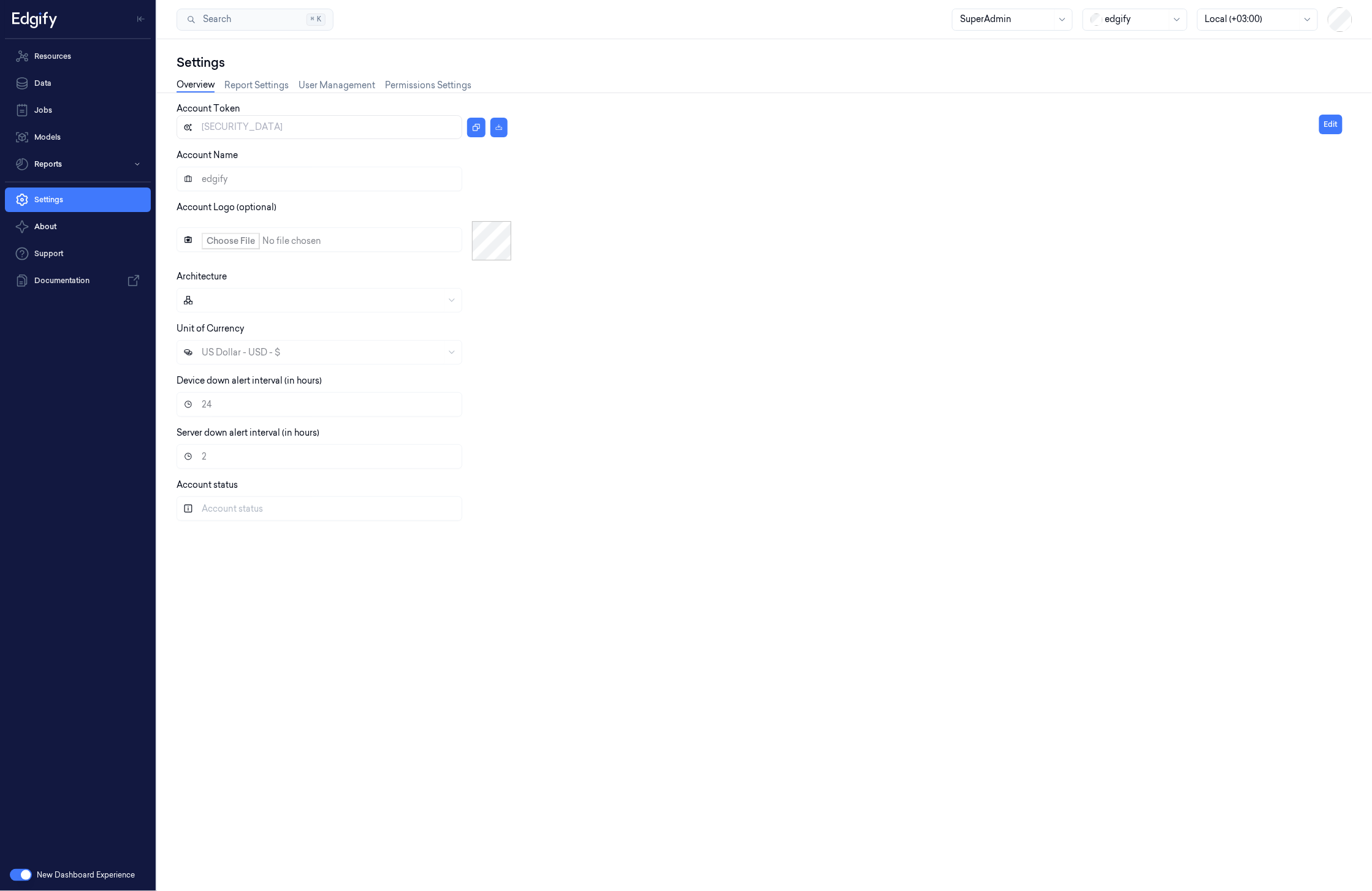
click at [411, 93] on div "Account [AUTH_TOKEN] Account Name edgify Account Logo (optional) Architecture U…" at bounding box center [765, 485] width 1176 height 785
click at [411, 82] on link "Permissions Settings" at bounding box center [429, 85] width 87 height 14
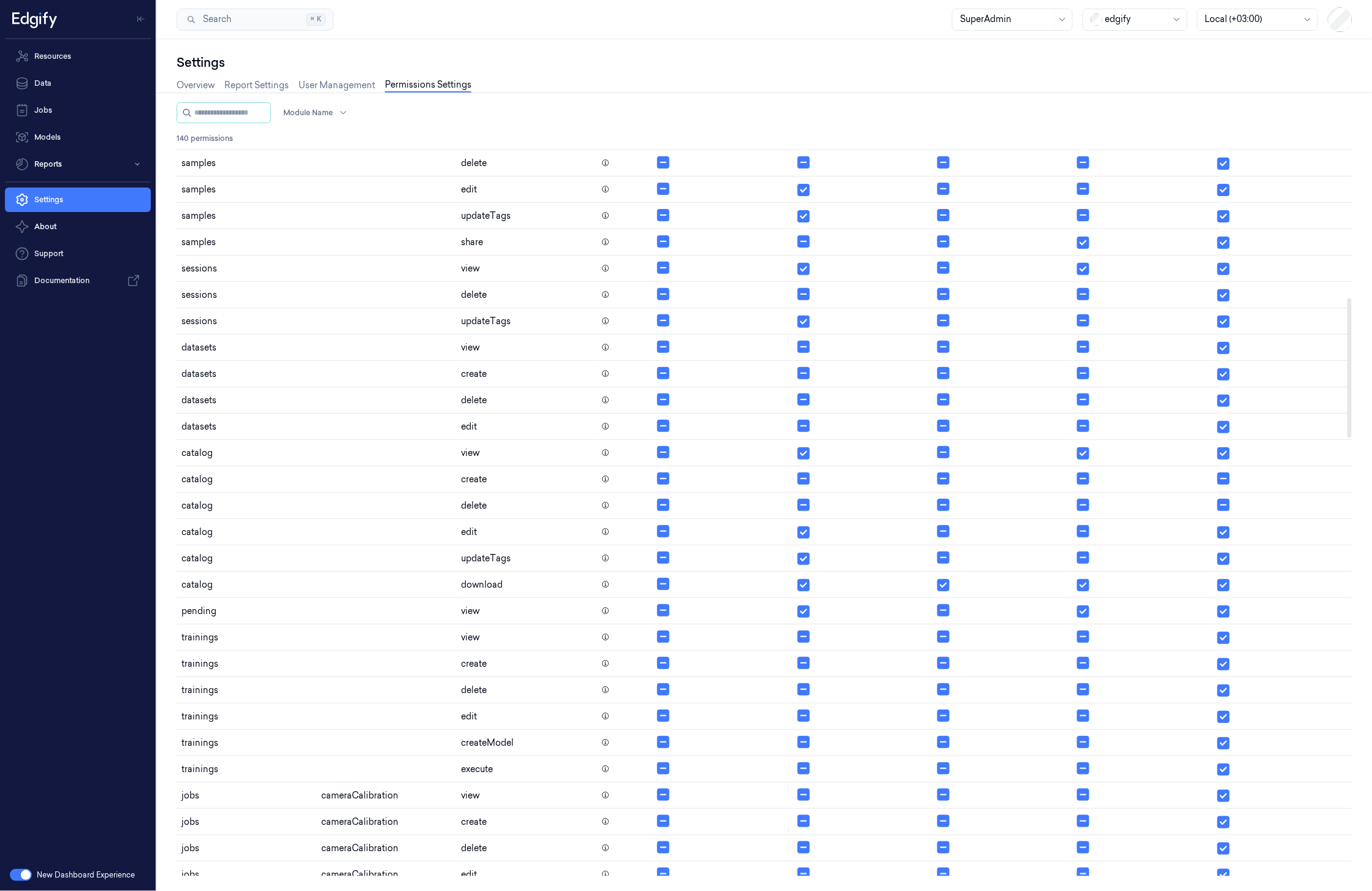
scroll to position [891, 0]
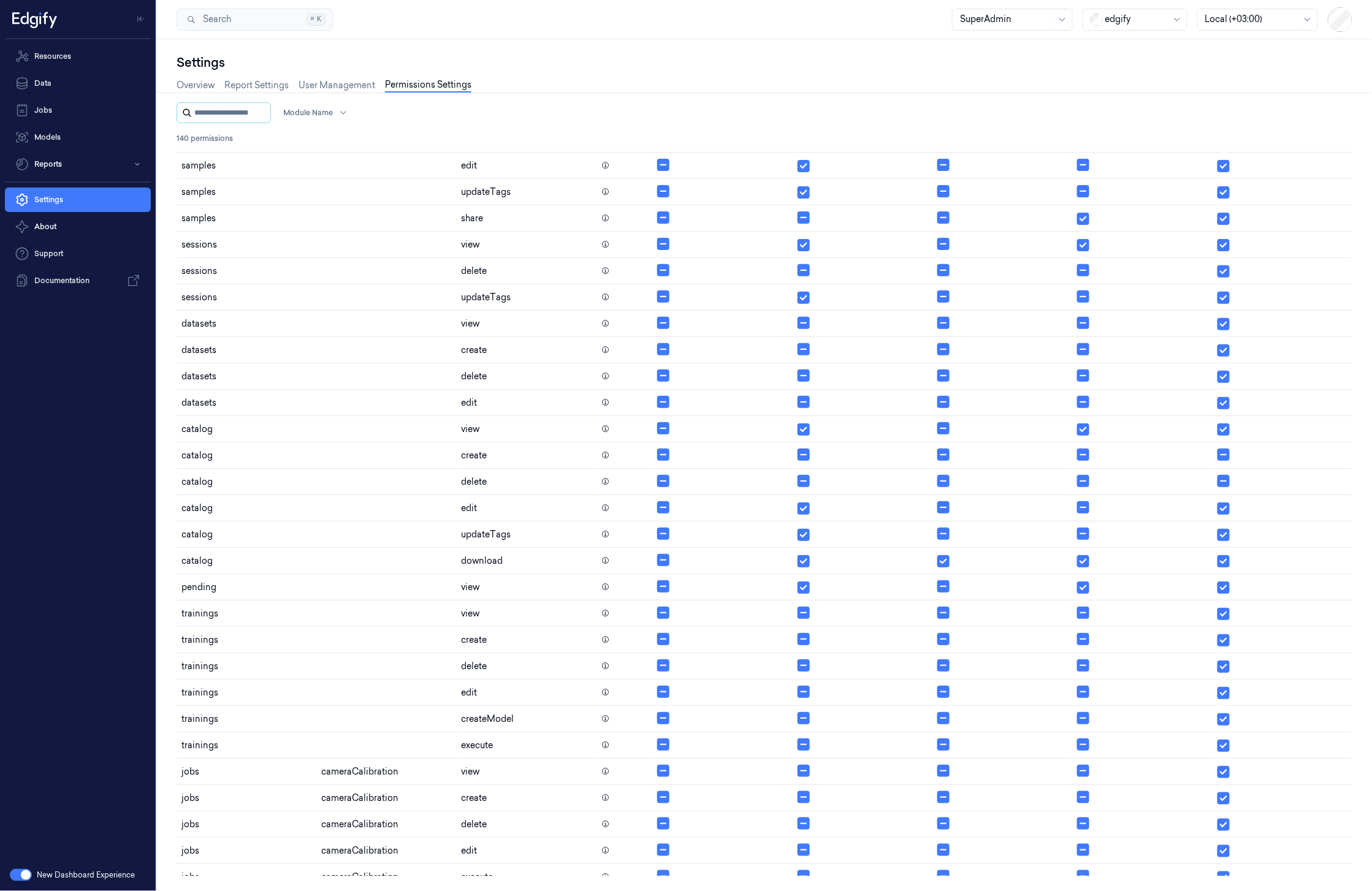
click at [220, 112] on input "string" at bounding box center [231, 113] width 73 height 19
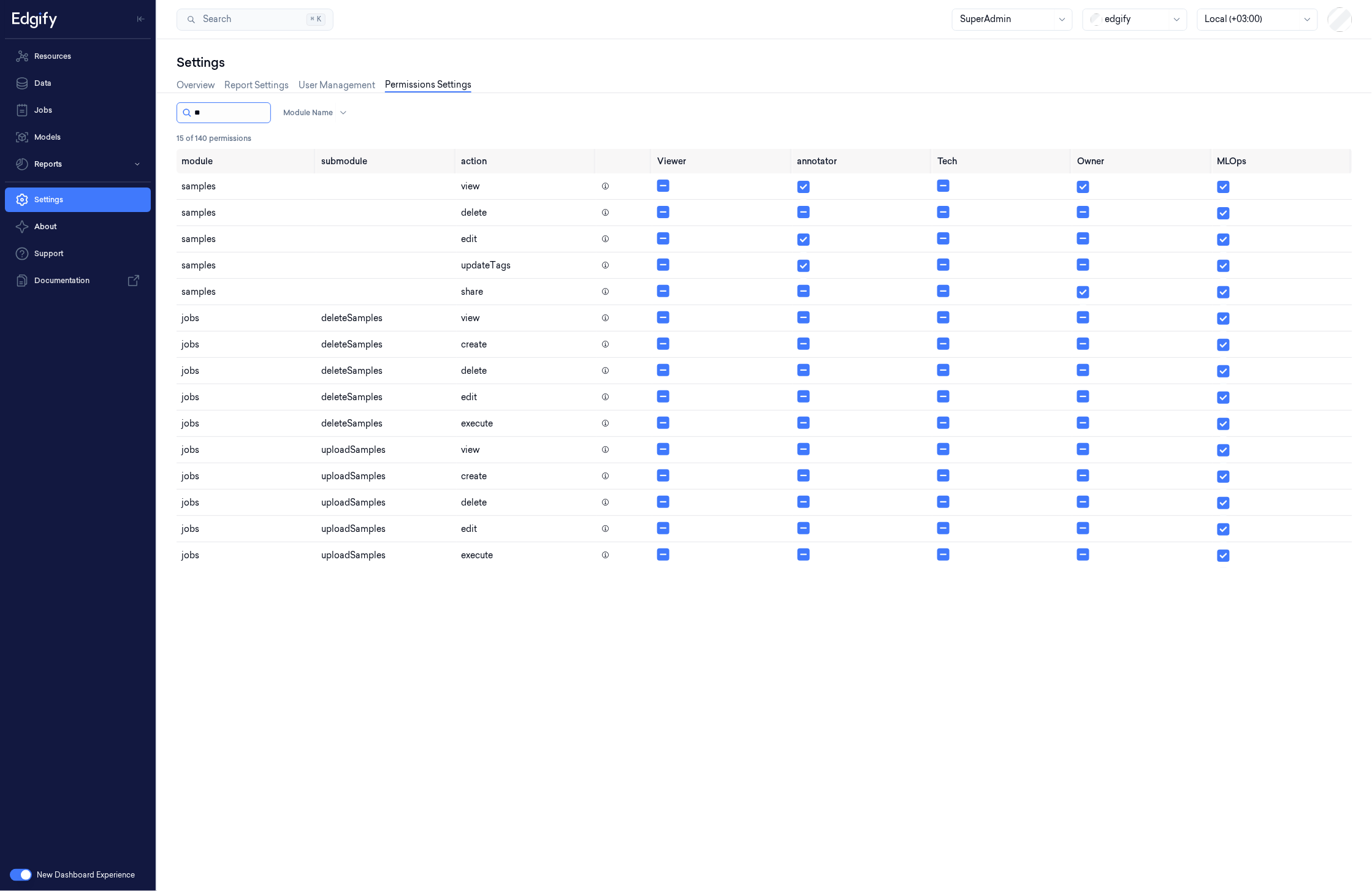
type input "*"
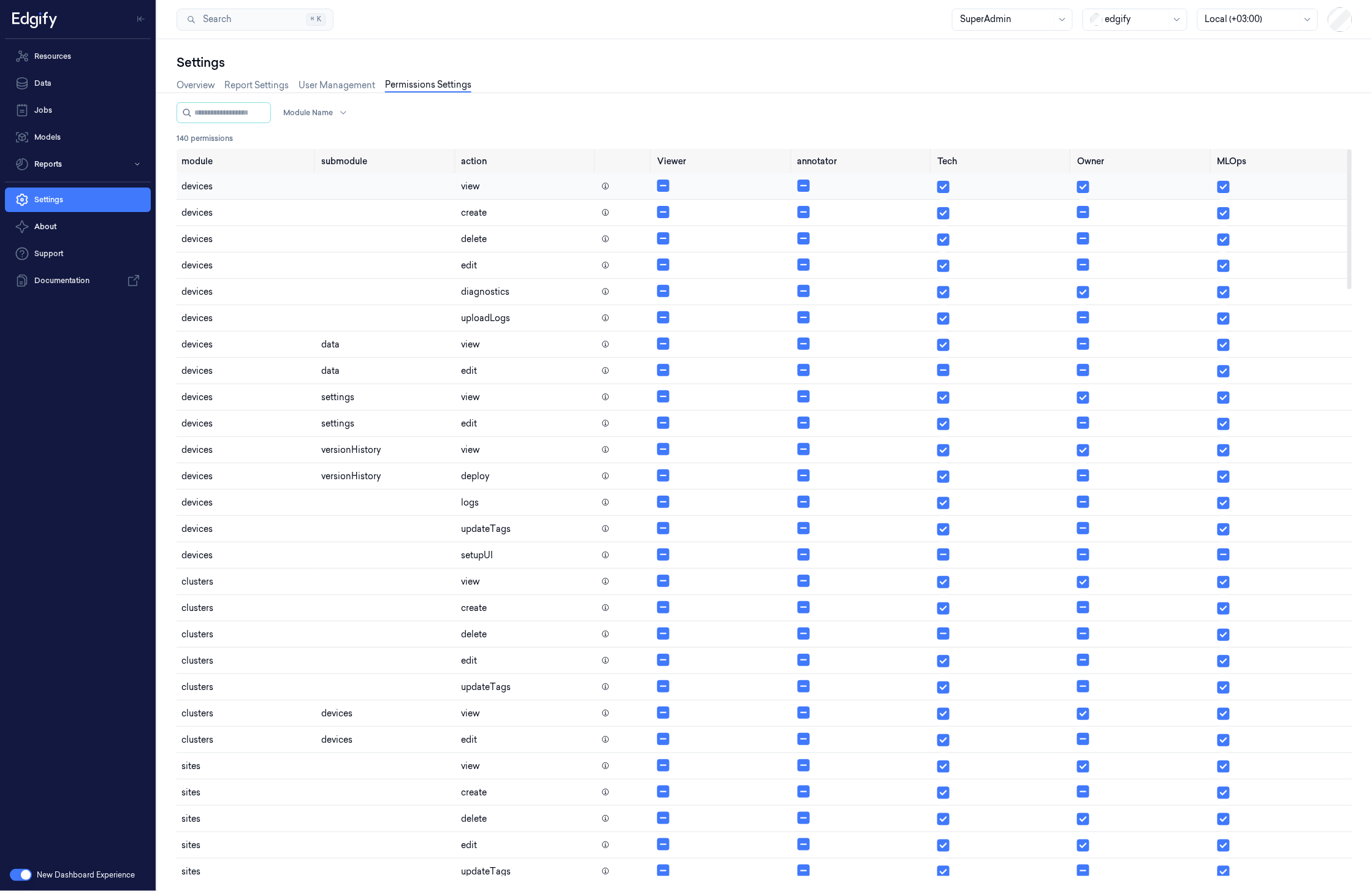
click at [605, 184] on icon at bounding box center [605, 184] width 1 height 1
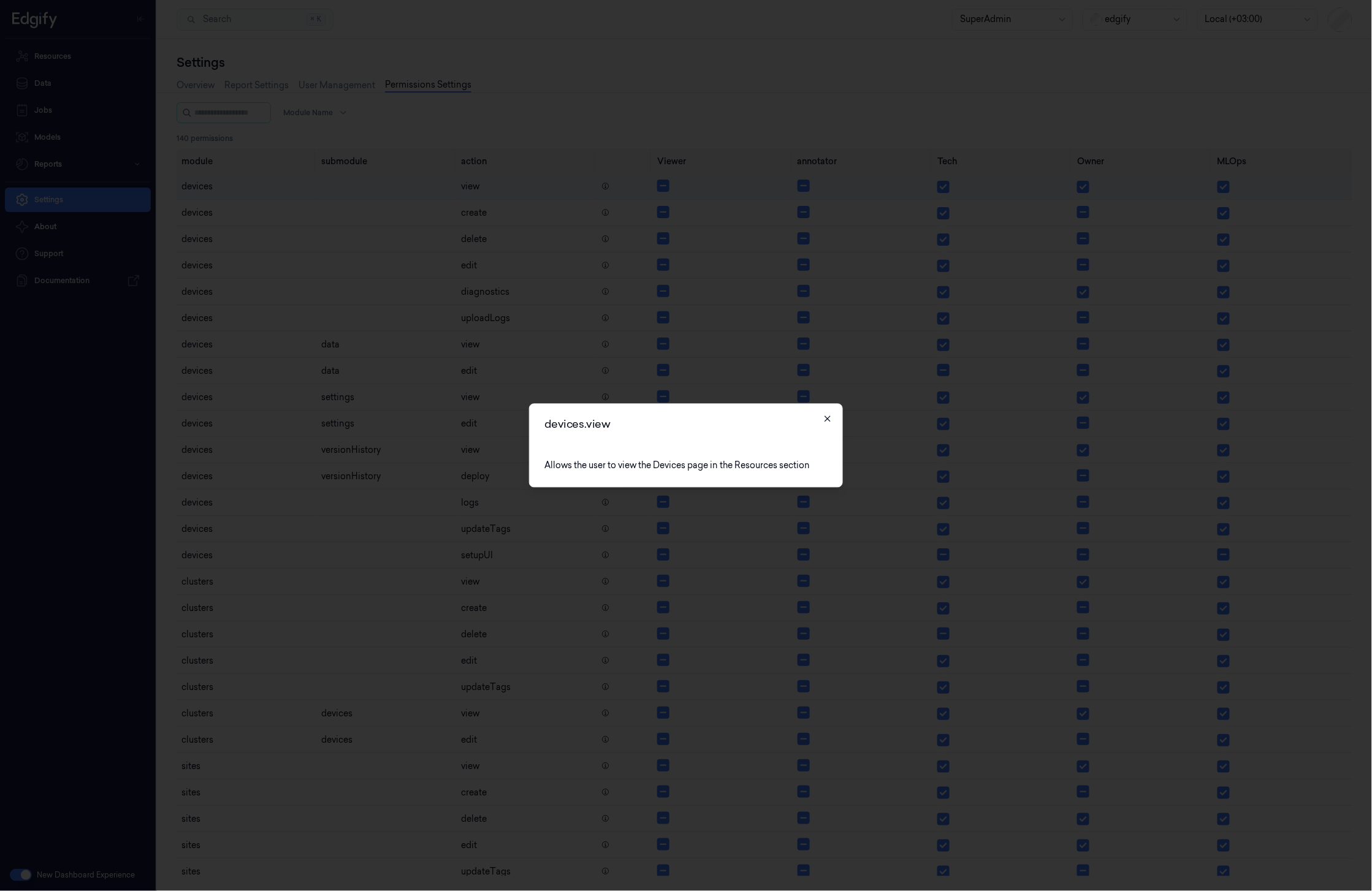
click at [828, 419] on icon "button" at bounding box center [827, 419] width 6 height 6
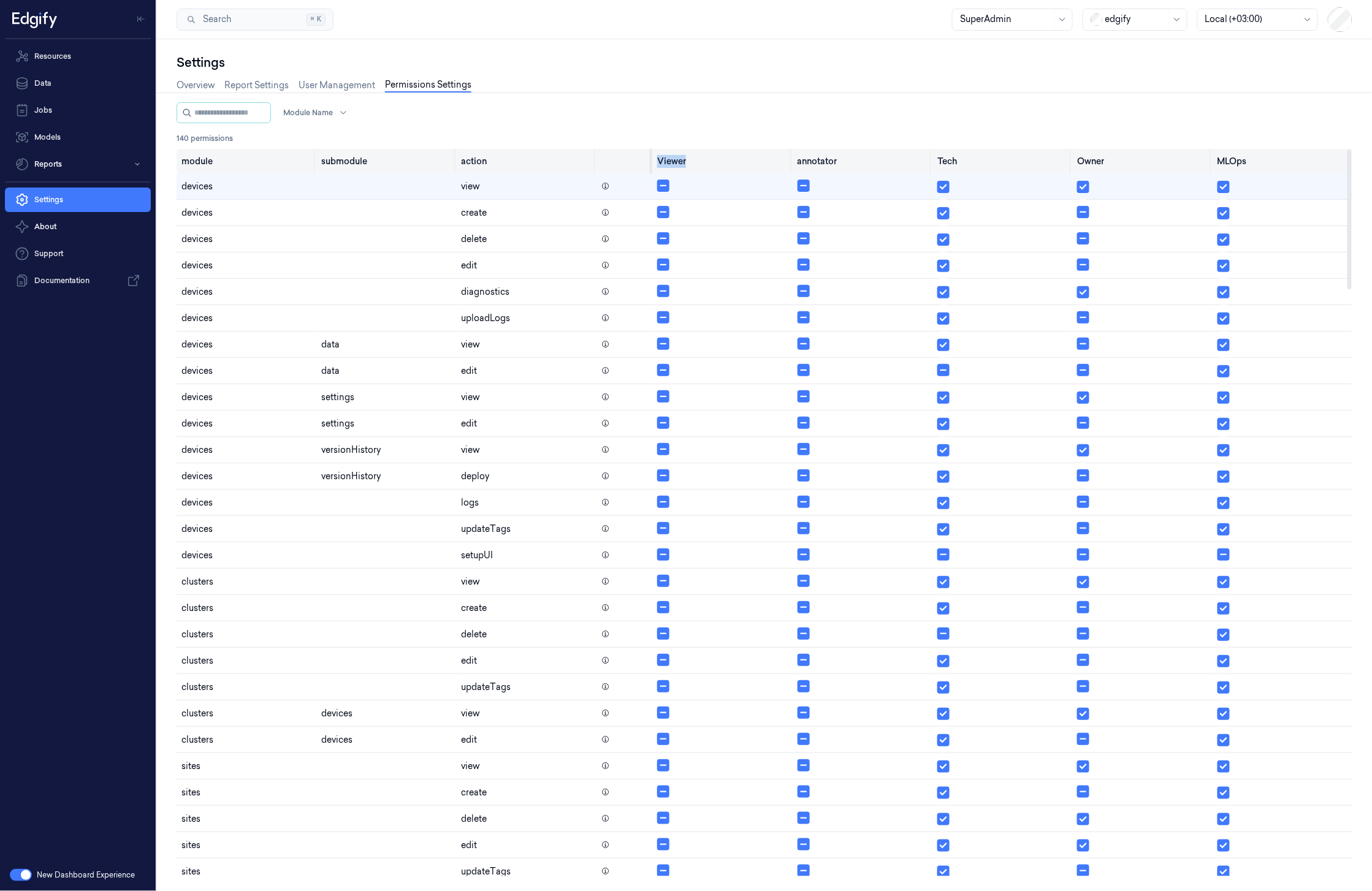
drag, startPoint x: 707, startPoint y: 163, endPoint x: 652, endPoint y: 165, distance: 55.0
click at [652, 165] on tr "module submodule action Viewer annotator Tech Owner MLOps" at bounding box center [765, 160] width 1176 height 24
drag, startPoint x: 857, startPoint y: 162, endPoint x: 795, endPoint y: 162, distance: 62.0
click at [795, 162] on th "annotator" at bounding box center [862, 160] width 140 height 24
drag, startPoint x: 1126, startPoint y: 164, endPoint x: 1075, endPoint y: 162, distance: 51.0
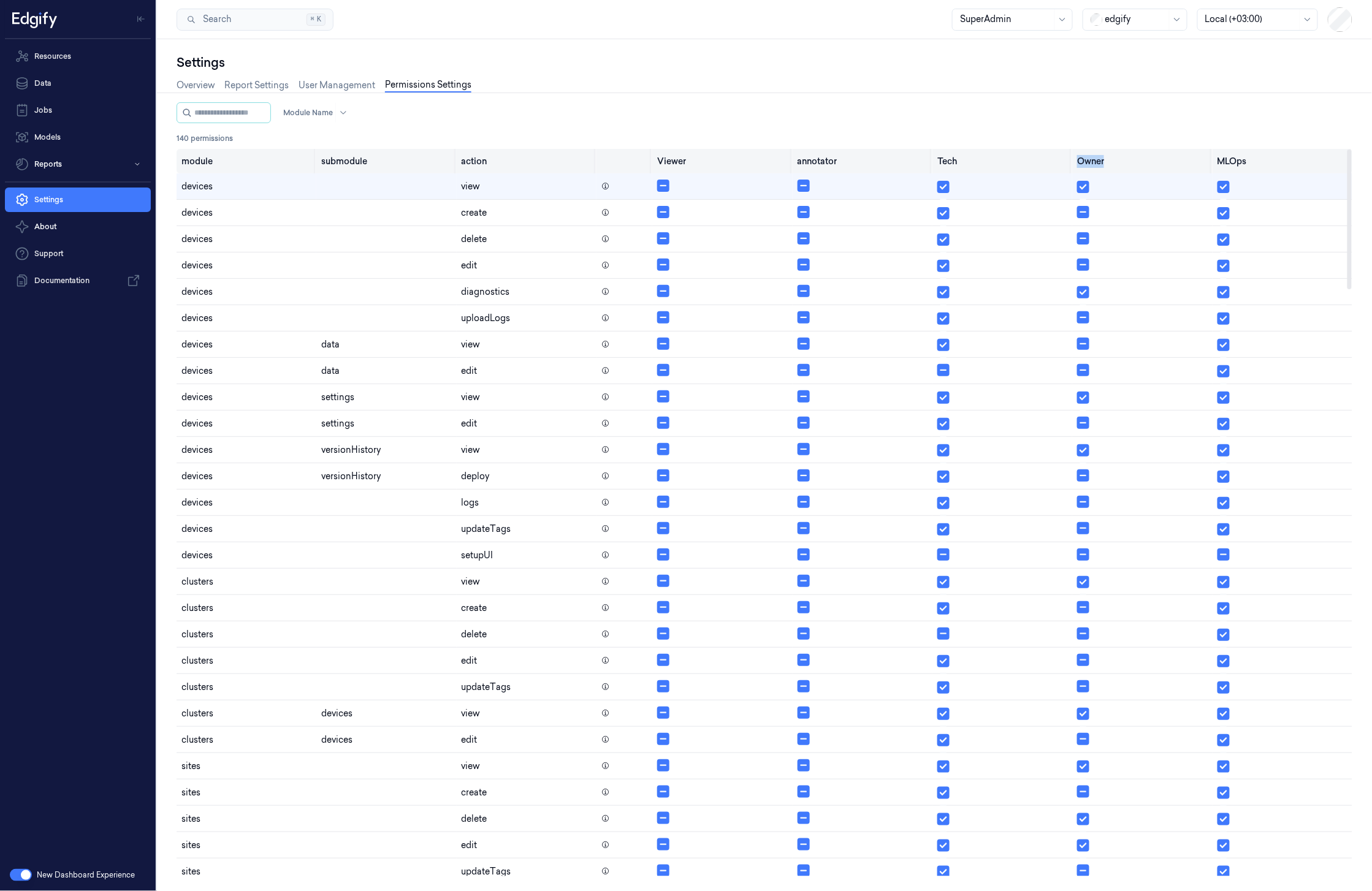
click at [1075, 162] on th "Owner" at bounding box center [1142, 160] width 140 height 24
click at [1041, 28] on div "SuperAdmin" at bounding box center [1006, 20] width 92 height 21
click at [1002, 107] on div "Owner" at bounding box center [1012, 106] width 105 height 13
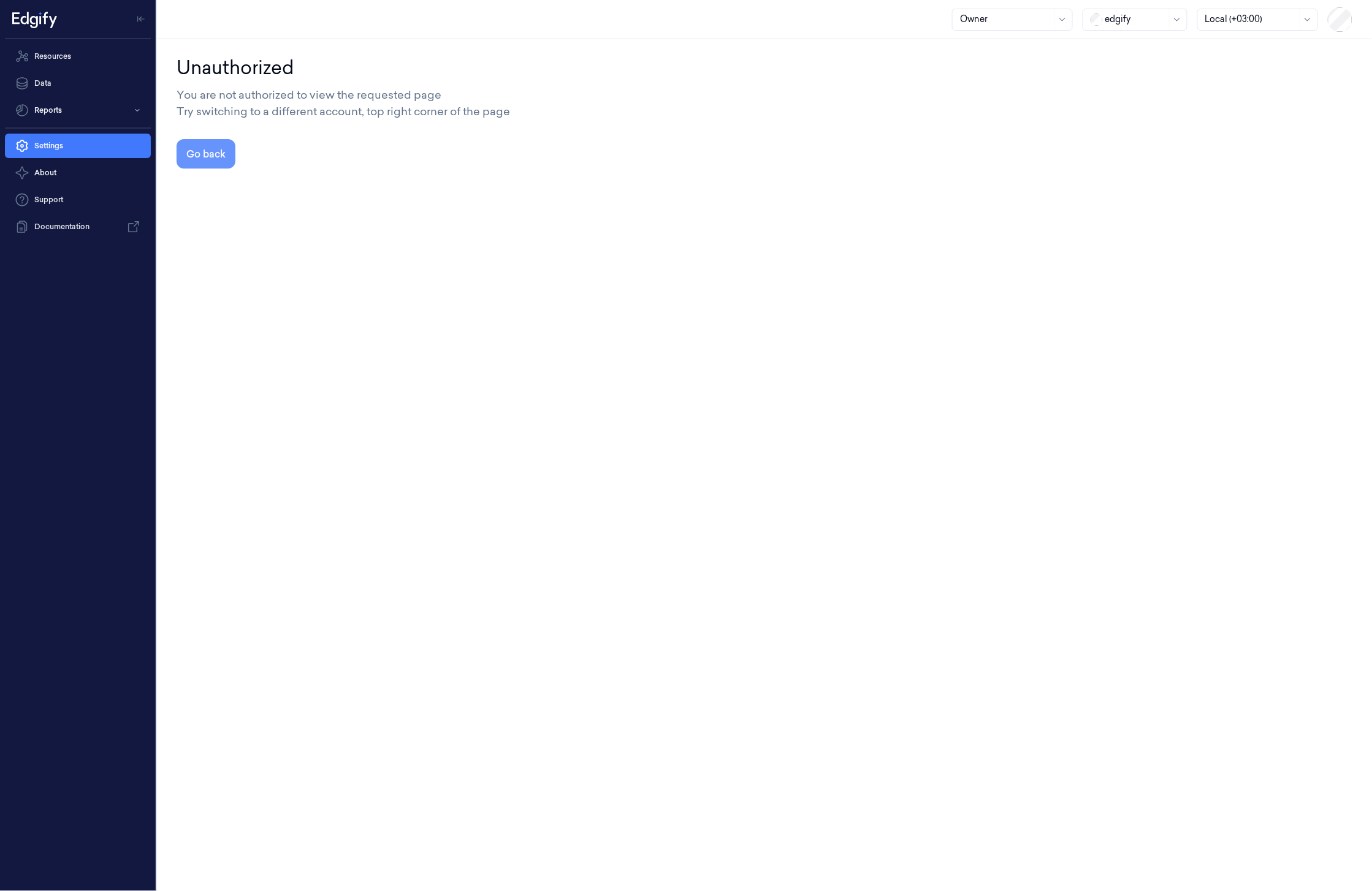
click at [208, 158] on button "Go back" at bounding box center [206, 153] width 59 height 29
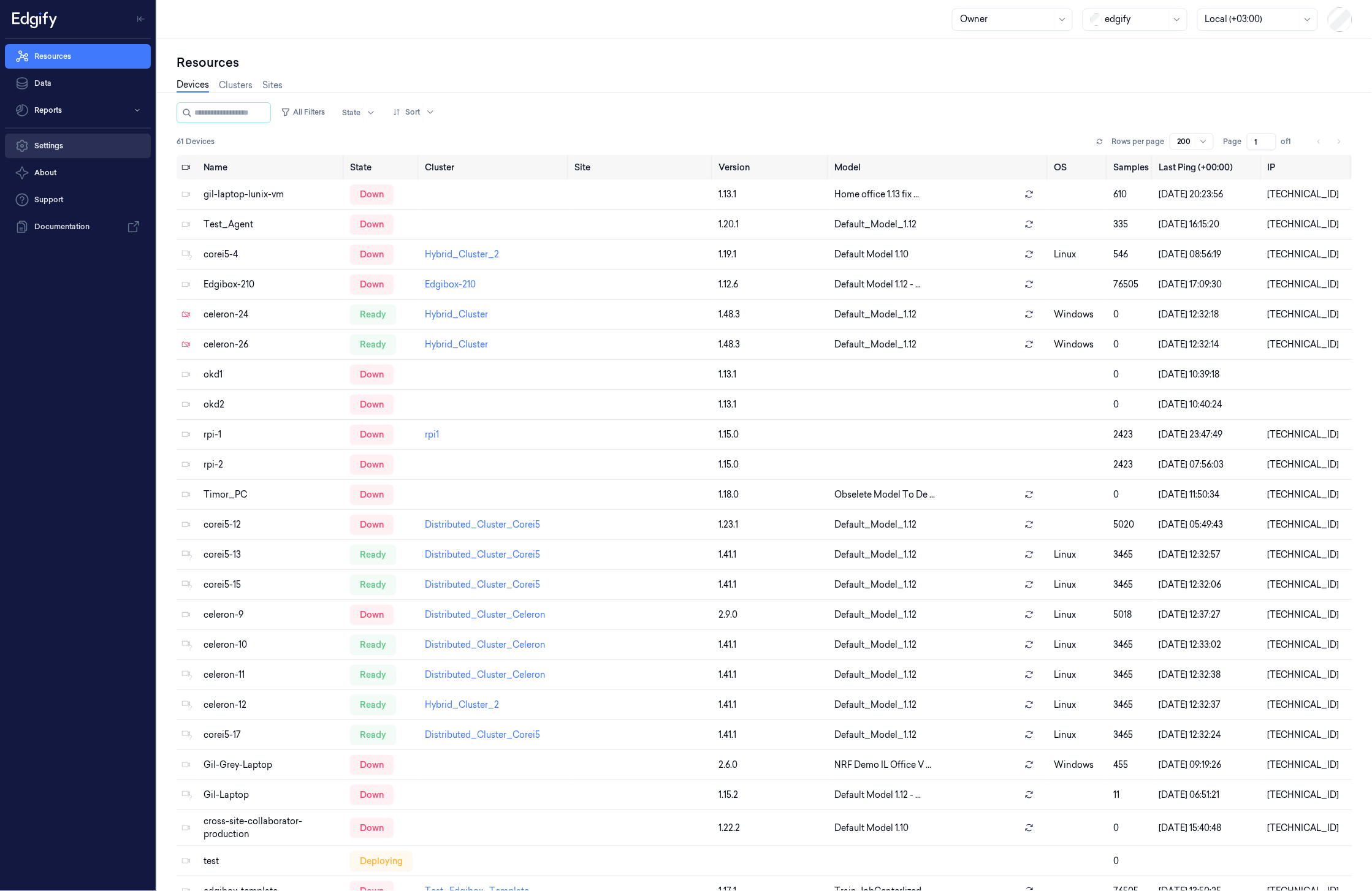
click at [96, 136] on link "Settings" at bounding box center [77, 145] width 146 height 24
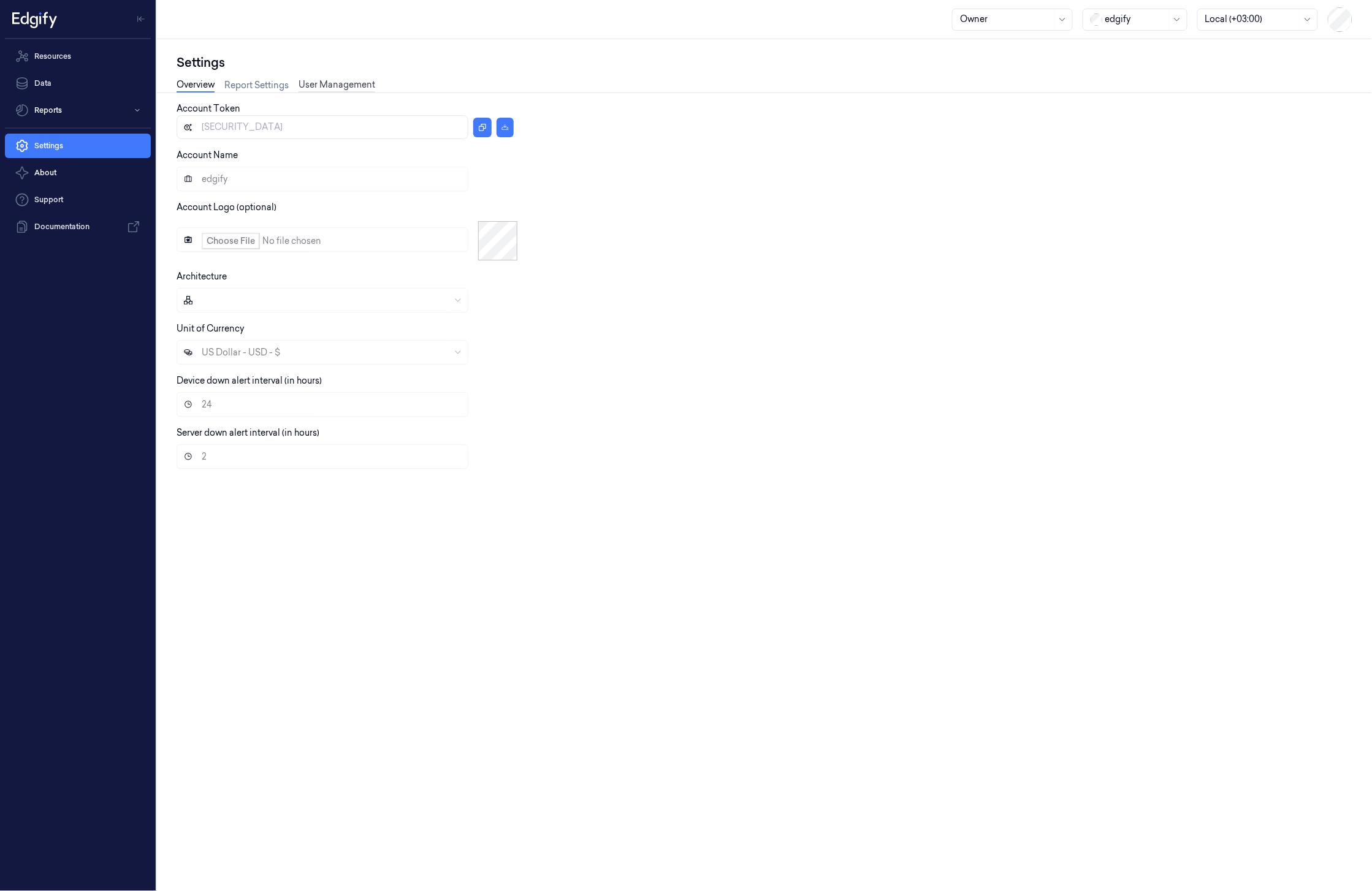
click at [364, 87] on link "User Management" at bounding box center [336, 85] width 76 height 14
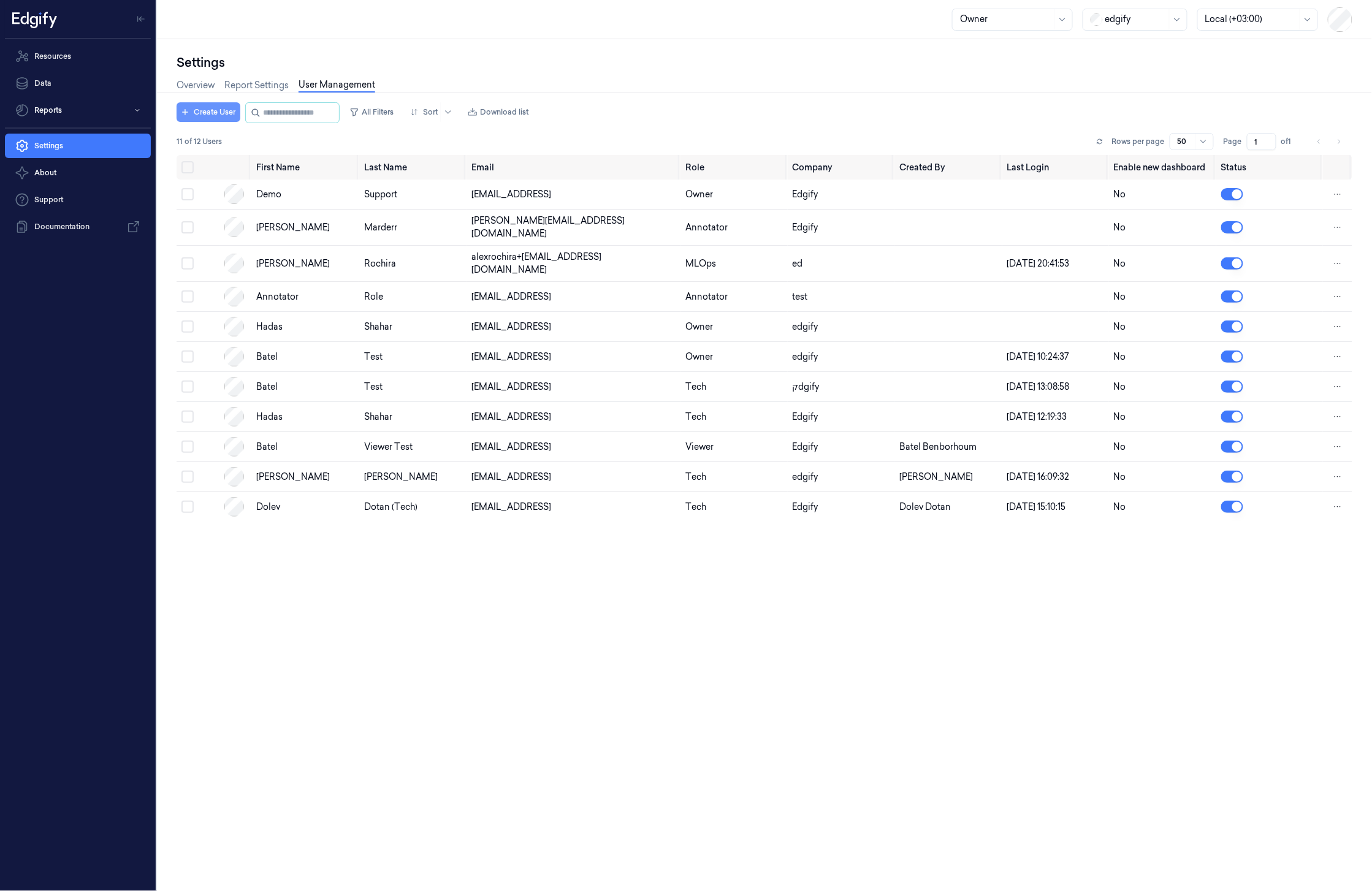
click at [208, 114] on button "Create User" at bounding box center [209, 112] width 64 height 19
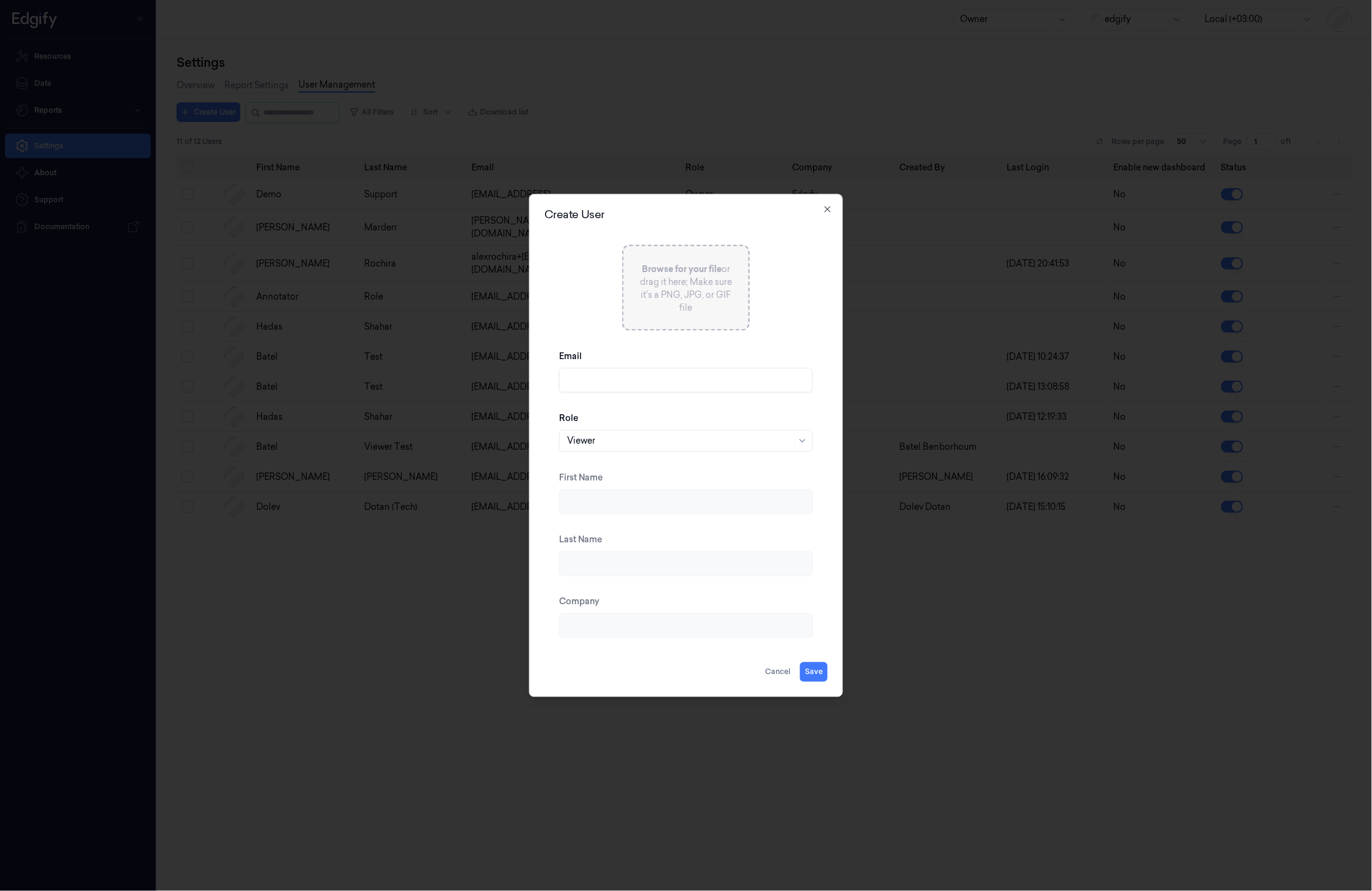
click at [694, 444] on div at bounding box center [679, 440] width 225 height 13
click at [777, 668] on button "Cancel" at bounding box center [777, 672] width 35 height 19
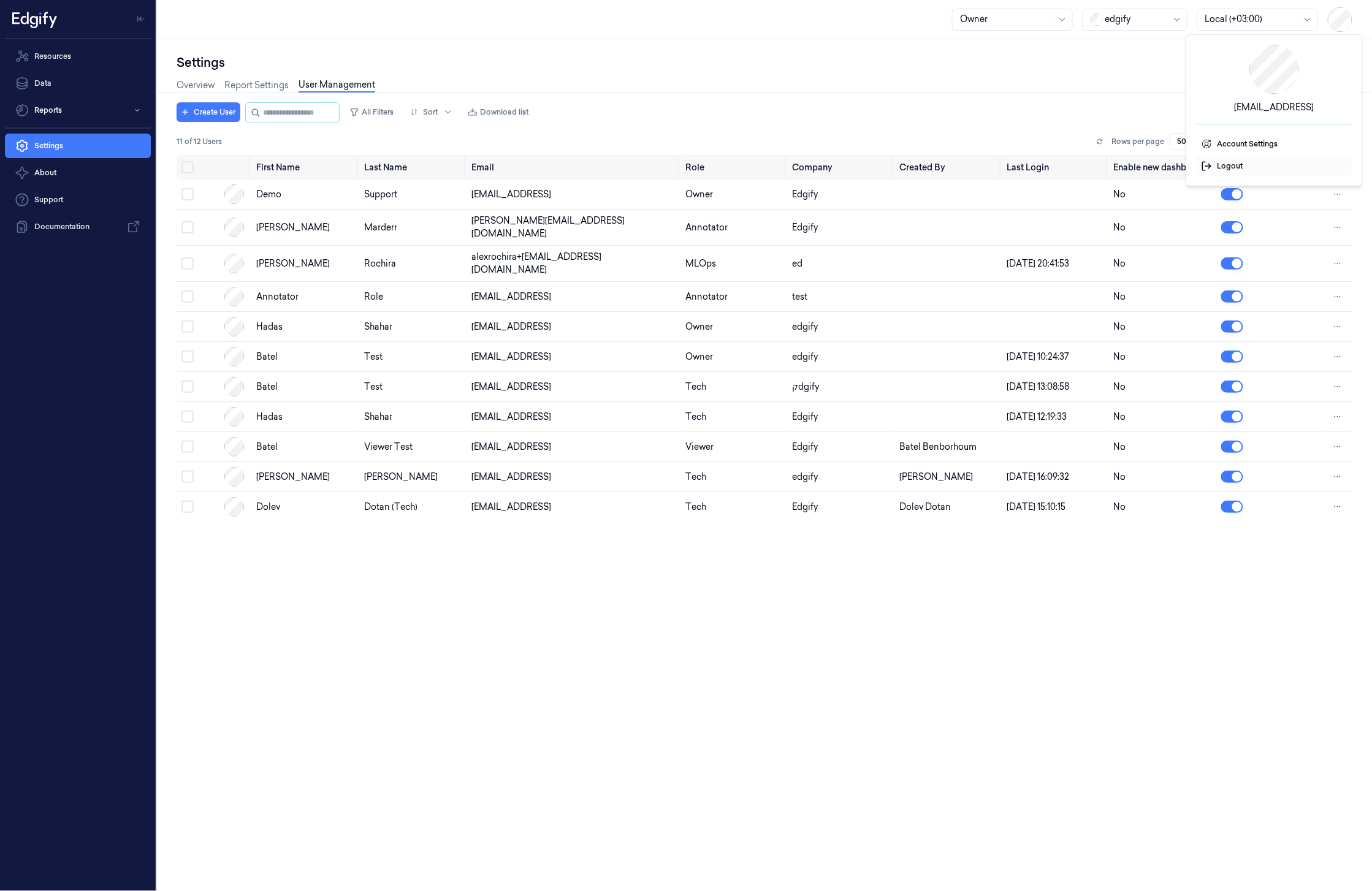
click at [1249, 162] on span "Logout" at bounding box center [1274, 165] width 146 height 11
